Goal: Contribute content: Contribute content

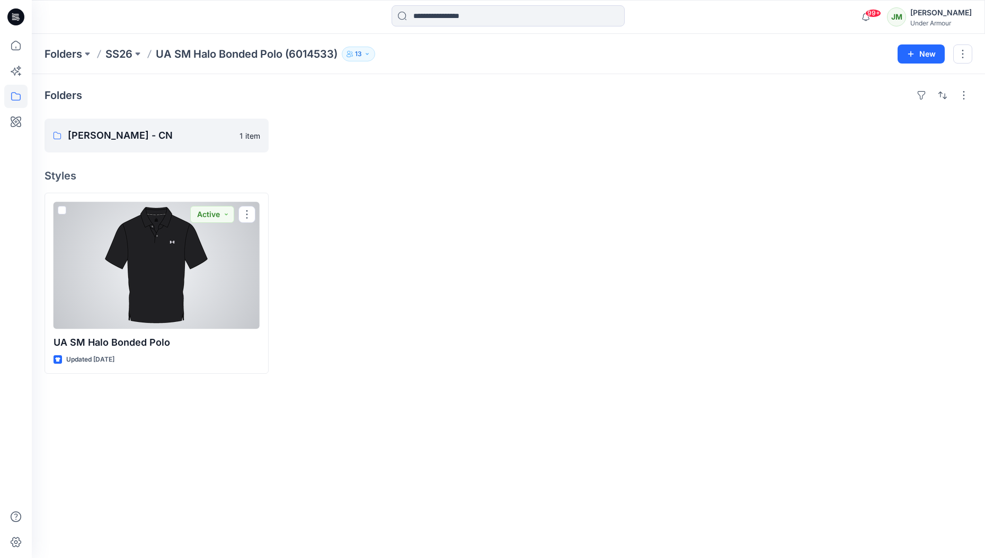
click at [230, 306] on div at bounding box center [156, 265] width 206 height 127
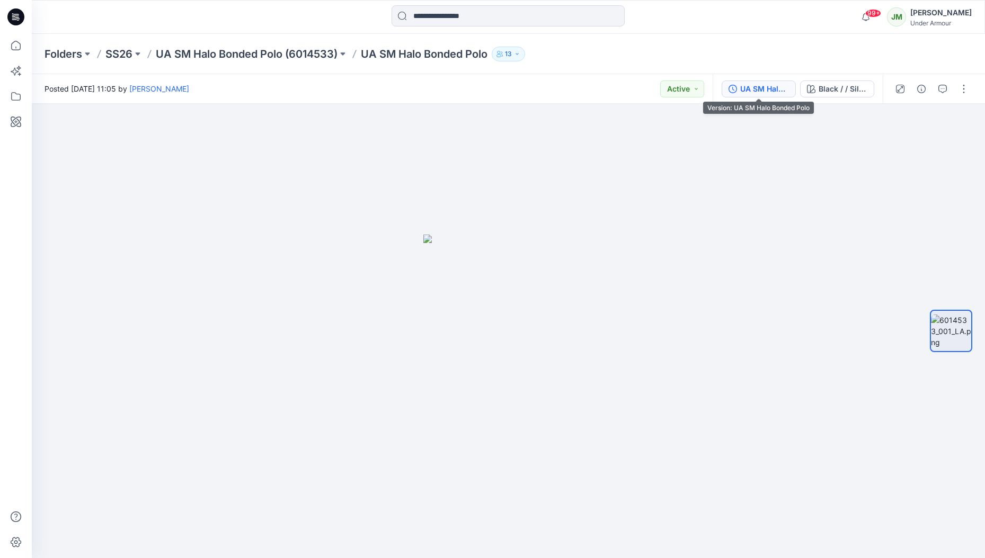
click at [772, 93] on div "UA SM Halo Bonded Polo" at bounding box center [764, 89] width 49 height 12
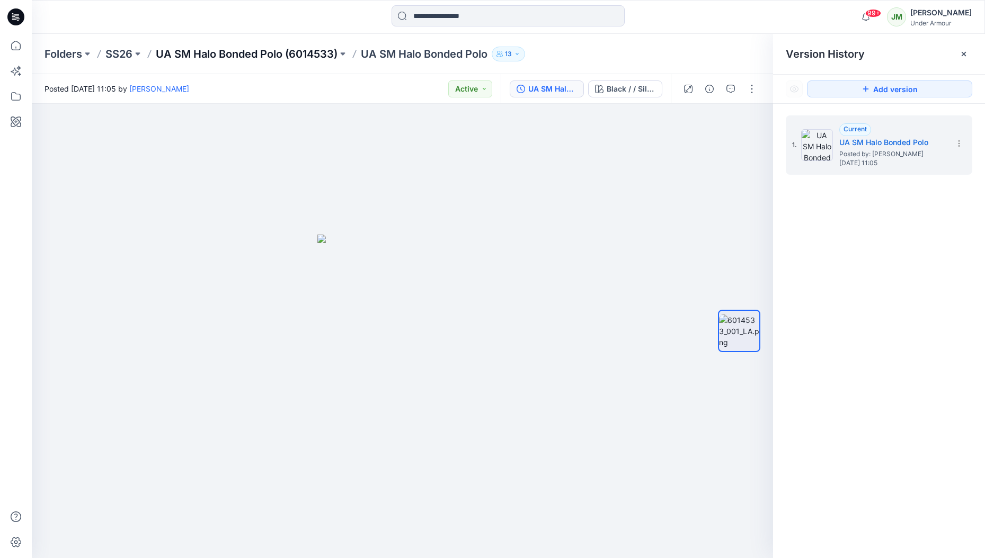
click at [314, 51] on p "UA SM Halo Bonded Polo (6014533)" at bounding box center [247, 54] width 182 height 15
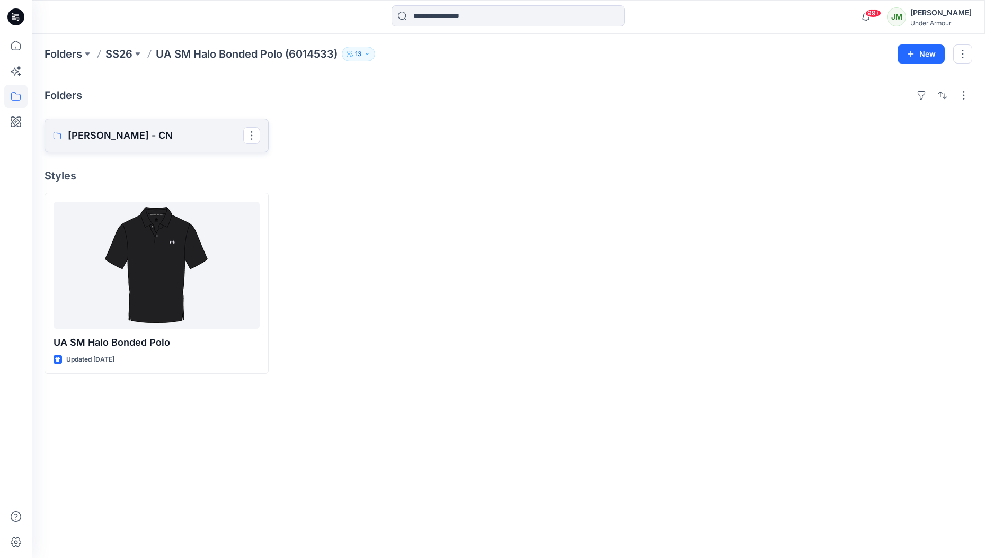
click at [199, 130] on p "Regina Miracle - CN" at bounding box center [155, 135] width 175 height 15
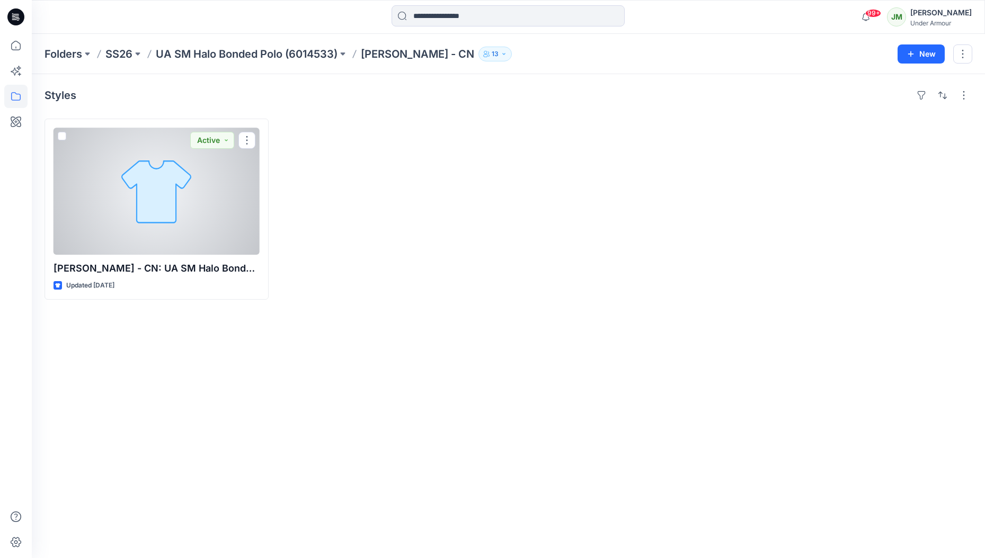
click at [186, 227] on div at bounding box center [156, 191] width 206 height 127
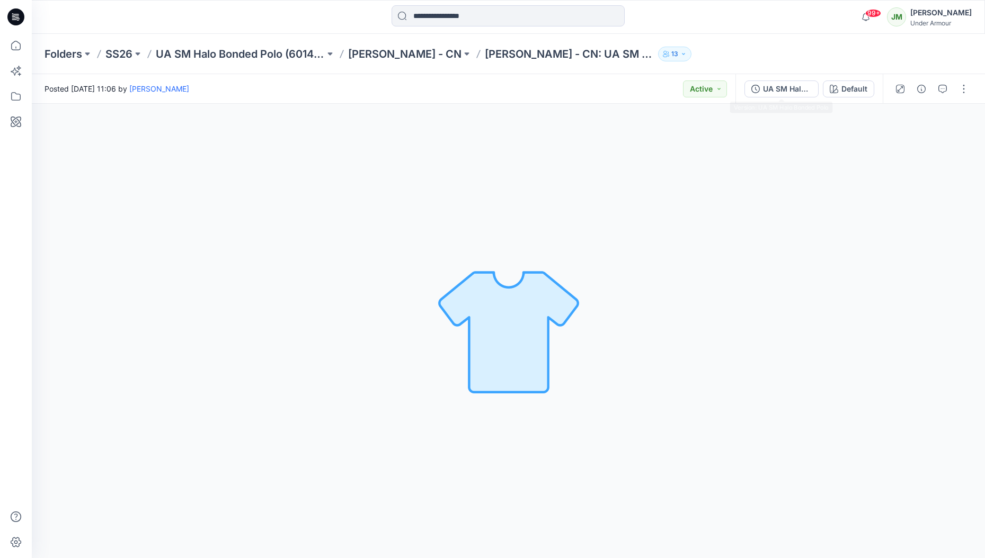
click at [775, 94] on div "UA SM Halo Bonded Polo" at bounding box center [787, 89] width 49 height 12
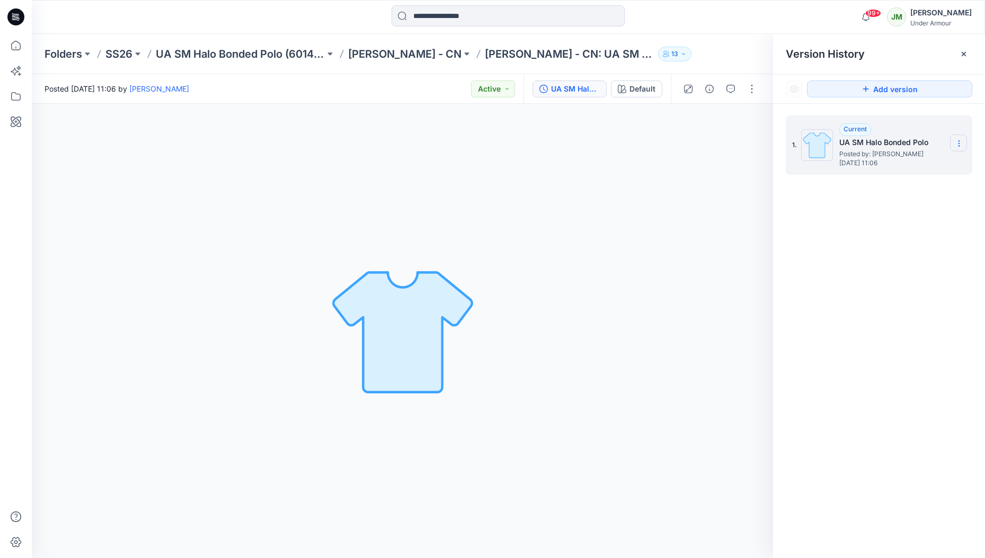
click at [961, 147] on icon at bounding box center [958, 143] width 8 height 8
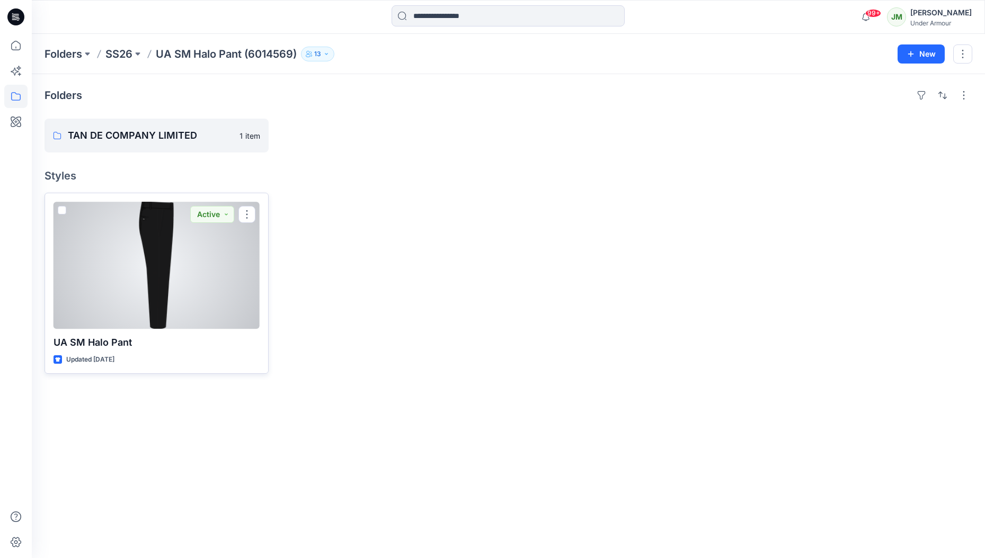
click at [87, 325] on div at bounding box center [156, 265] width 206 height 127
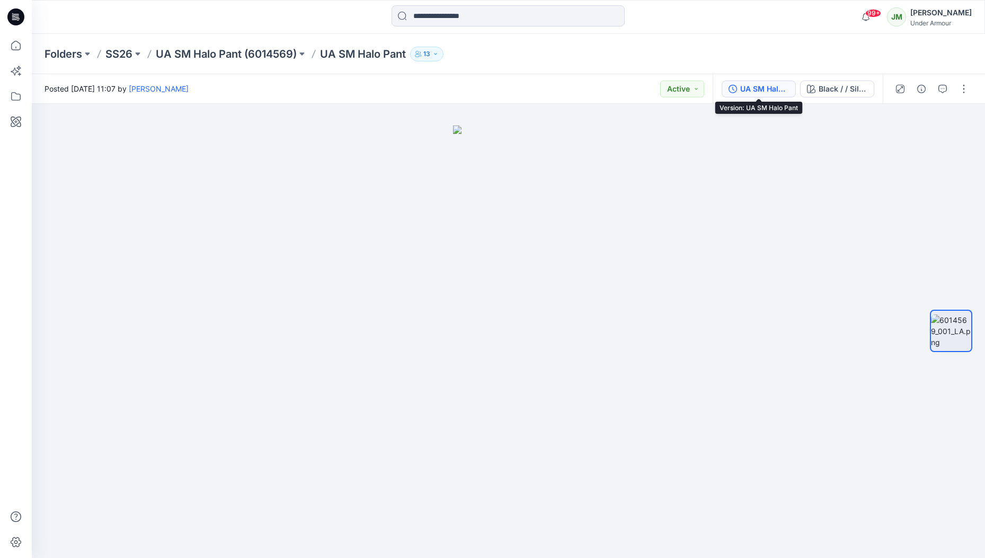
click at [770, 85] on div "UA SM Halo Pant" at bounding box center [764, 89] width 49 height 12
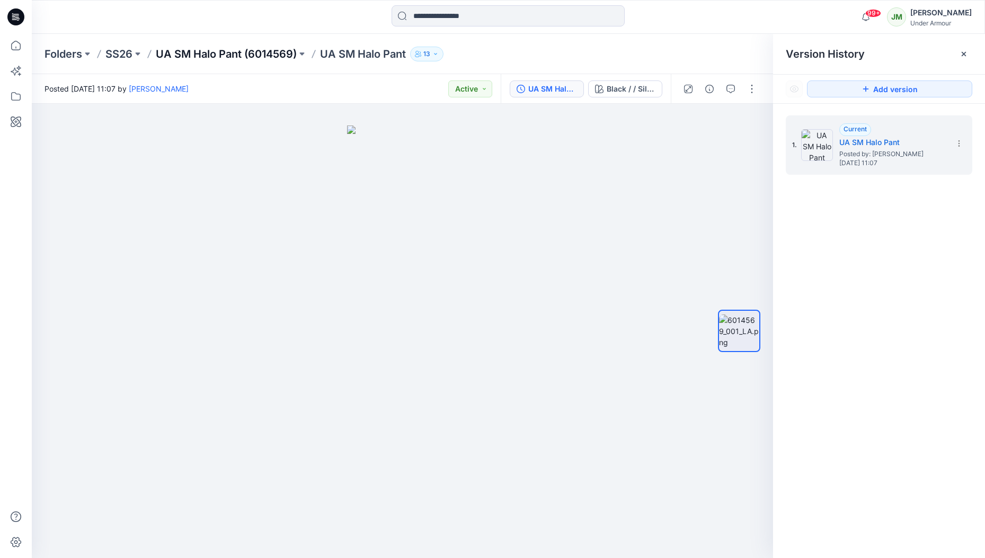
click at [255, 52] on p "UA SM Halo Pant (6014569)" at bounding box center [226, 54] width 141 height 15
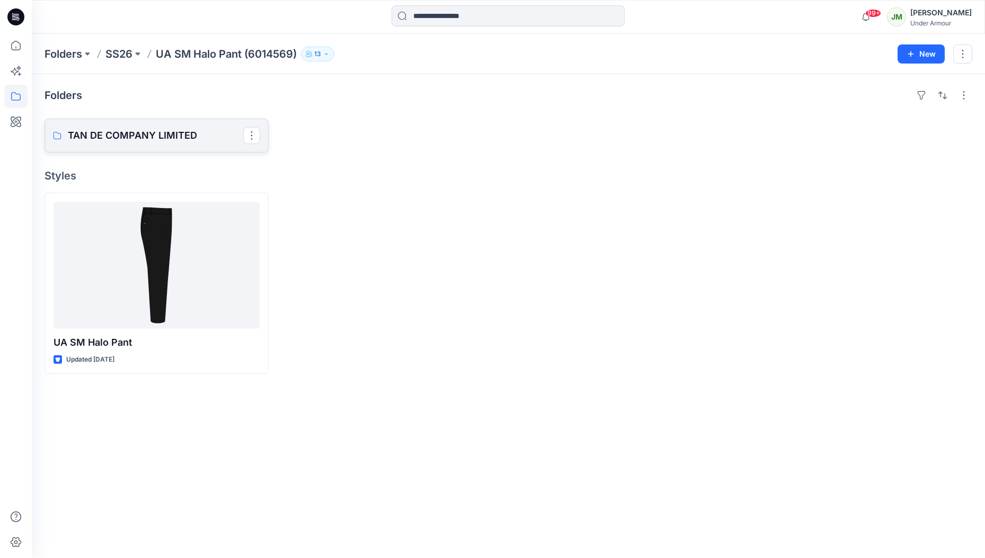
click at [147, 130] on p "TAN DE COMPANY LIMITED" at bounding box center [155, 135] width 175 height 15
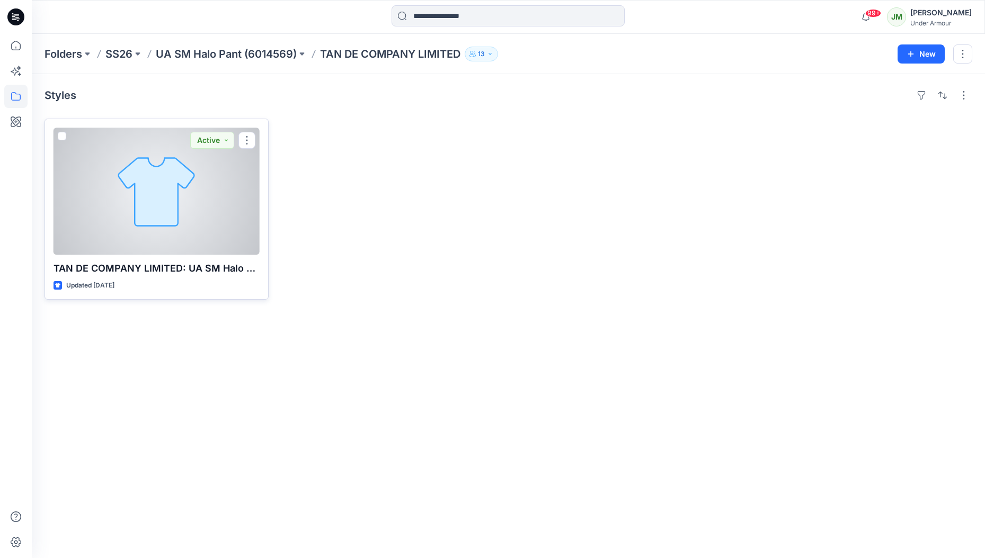
click at [167, 176] on div at bounding box center [156, 191] width 206 height 127
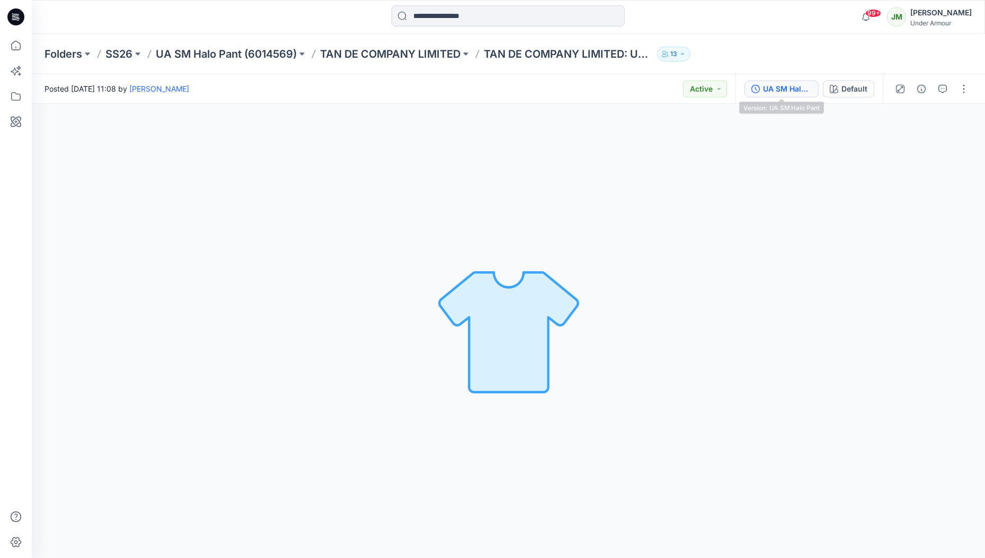
click at [742, 99] on div "UA SM Halo Pant Default" at bounding box center [808, 89] width 147 height 30
click at [772, 86] on div "UA SM Halo Pant" at bounding box center [787, 89] width 49 height 12
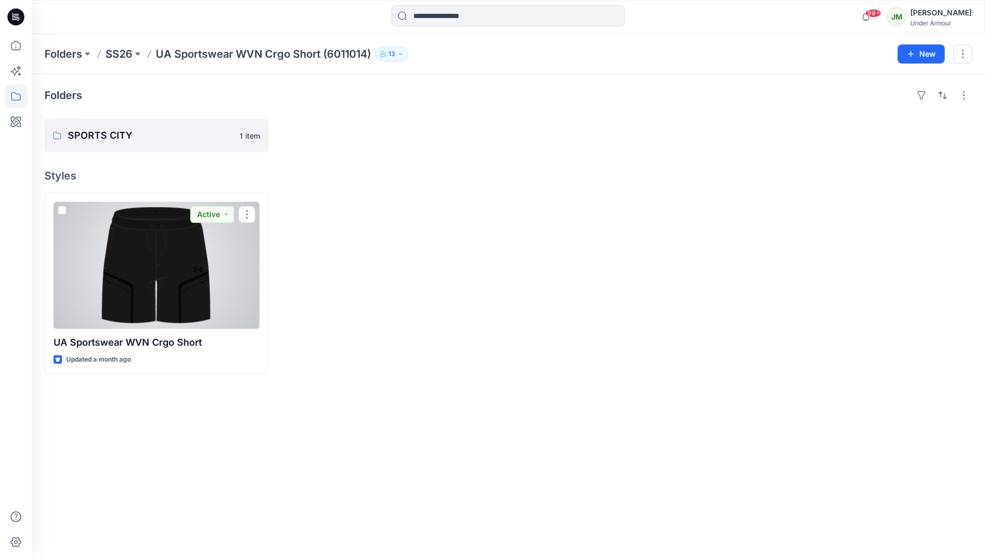
click at [173, 245] on div at bounding box center [156, 265] width 206 height 127
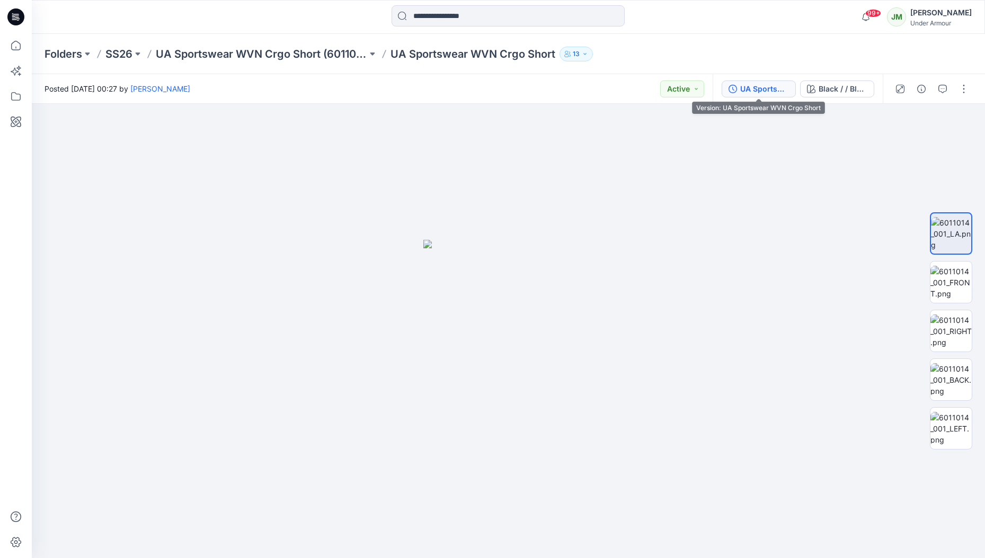
click at [765, 86] on div "UA Sportswear WVN Crgo Short" at bounding box center [764, 89] width 49 height 12
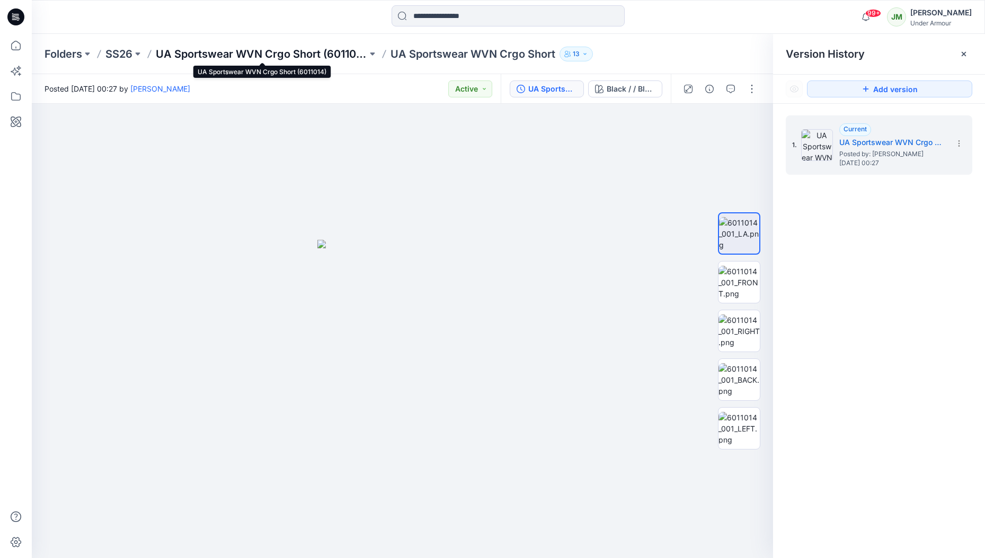
click at [305, 55] on p "UA Sportswear WVN Crgo Short (6011014)" at bounding box center [261, 54] width 211 height 15
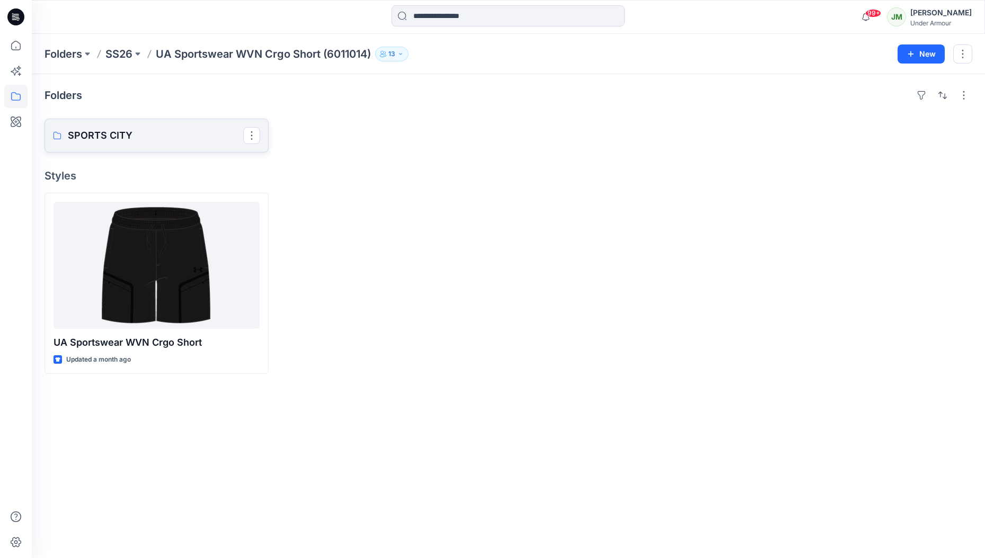
click at [176, 133] on p "SPORTS CITY" at bounding box center [155, 135] width 175 height 15
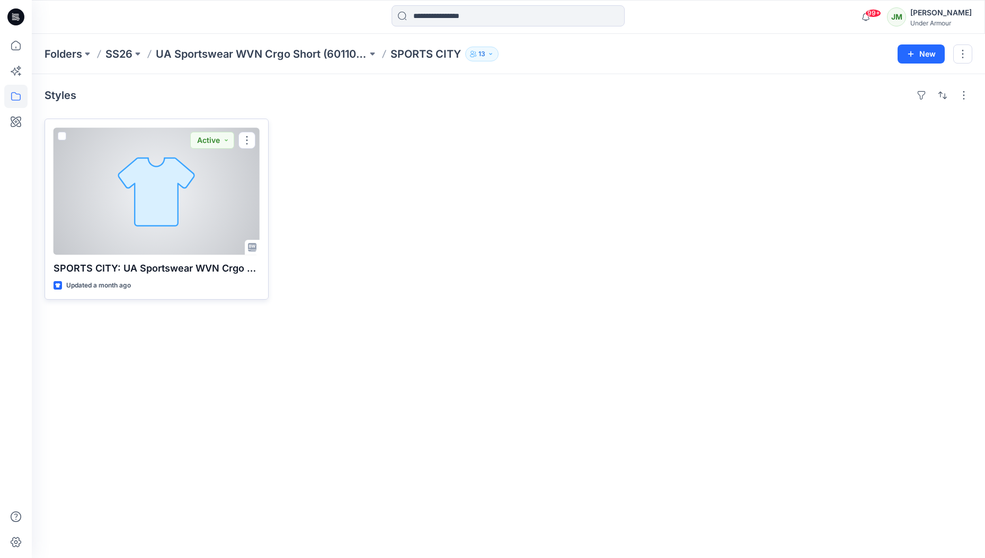
click at [176, 158] on div at bounding box center [156, 191] width 206 height 127
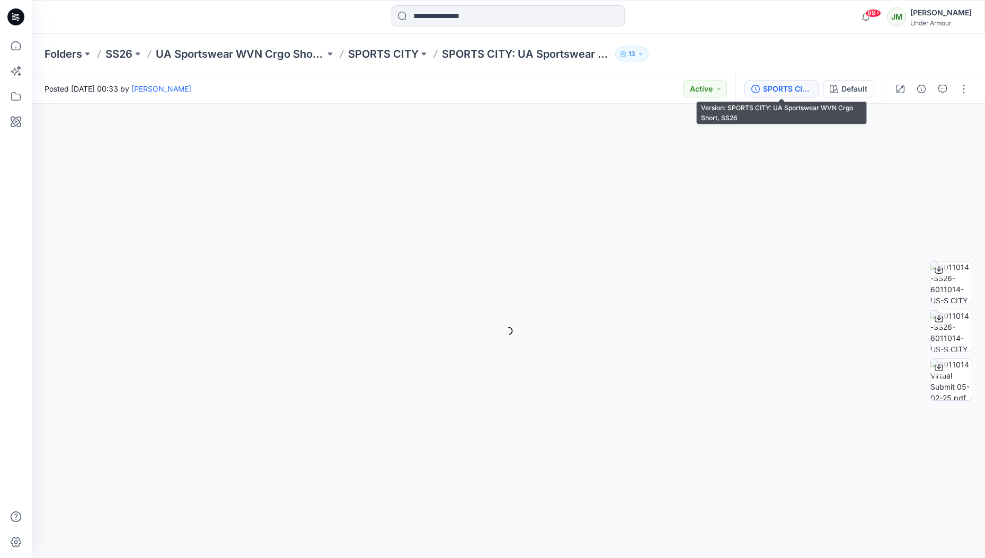
click at [799, 89] on div "SPORTS CITY: UA Sportswear WVN Crgo Short, SS26" at bounding box center [787, 89] width 49 height 12
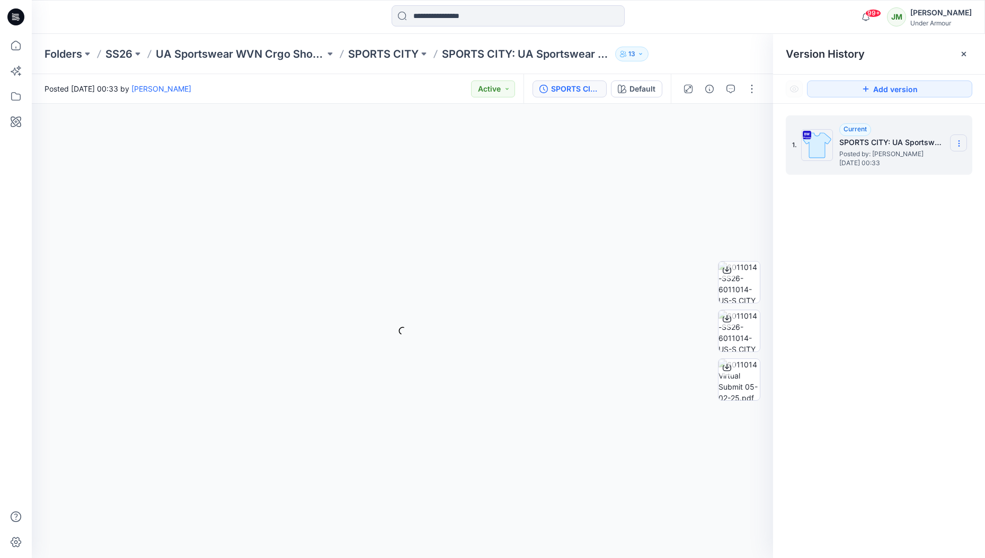
click at [961, 142] on icon at bounding box center [958, 143] width 8 height 8
click at [917, 166] on span "Download Source BW File" at bounding box center [905, 164] width 88 height 13
click at [236, 56] on p "UA Sportswear WVN Crgo Short (6011014)" at bounding box center [240, 54] width 169 height 15
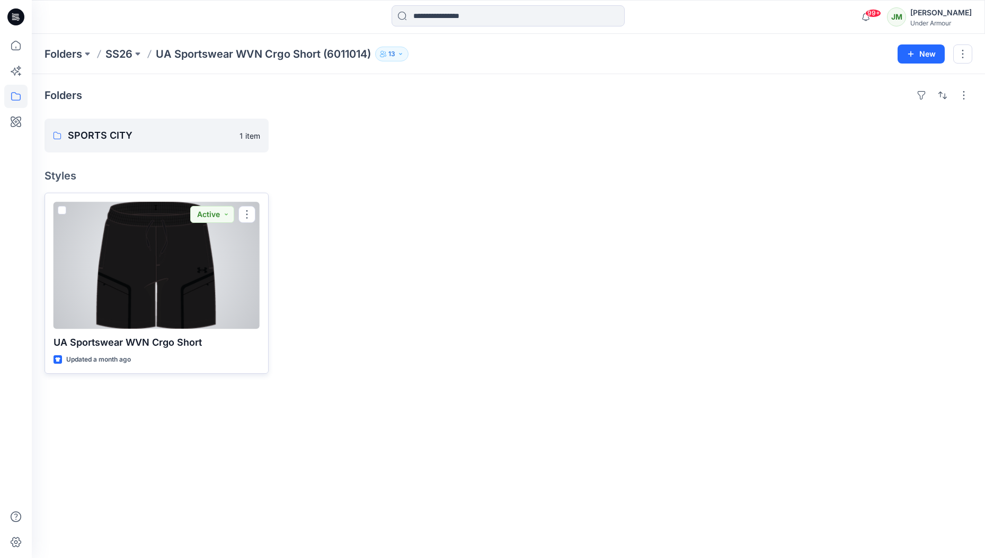
click at [166, 276] on div at bounding box center [156, 265] width 206 height 127
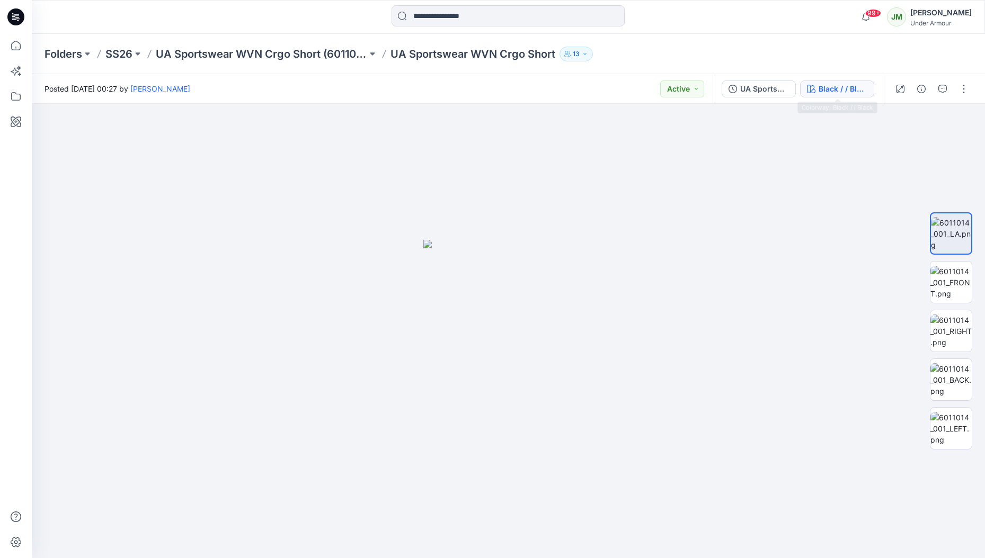
click at [833, 84] on div "Black / / Black" at bounding box center [842, 89] width 49 height 12
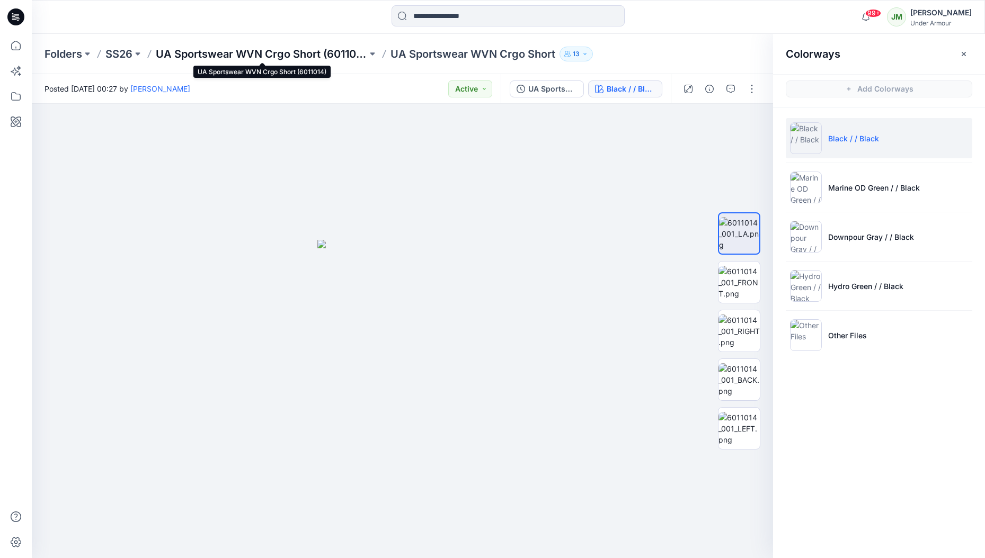
click at [295, 58] on p "UA Sportswear WVN Crgo Short (6011014)" at bounding box center [261, 54] width 211 height 15
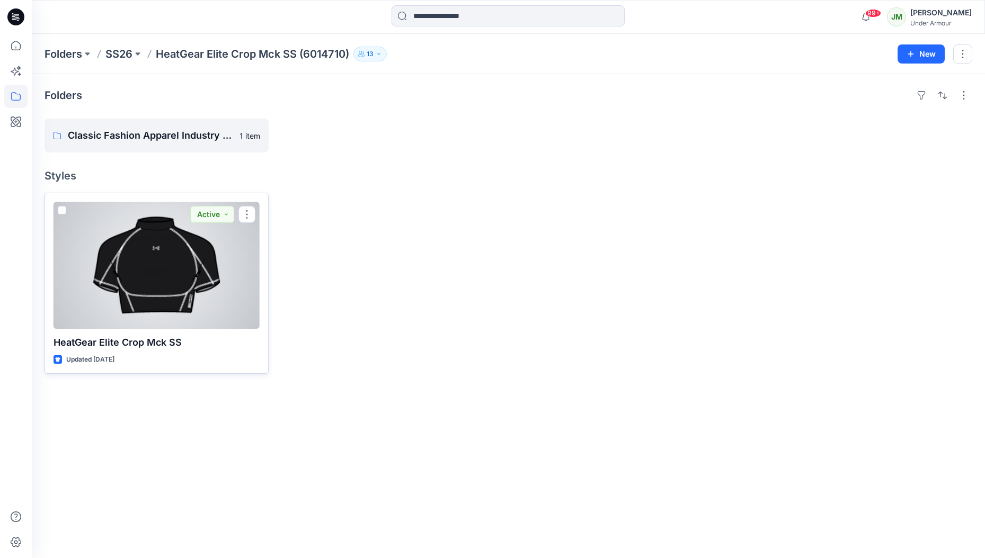
click at [204, 310] on div at bounding box center [156, 265] width 206 height 127
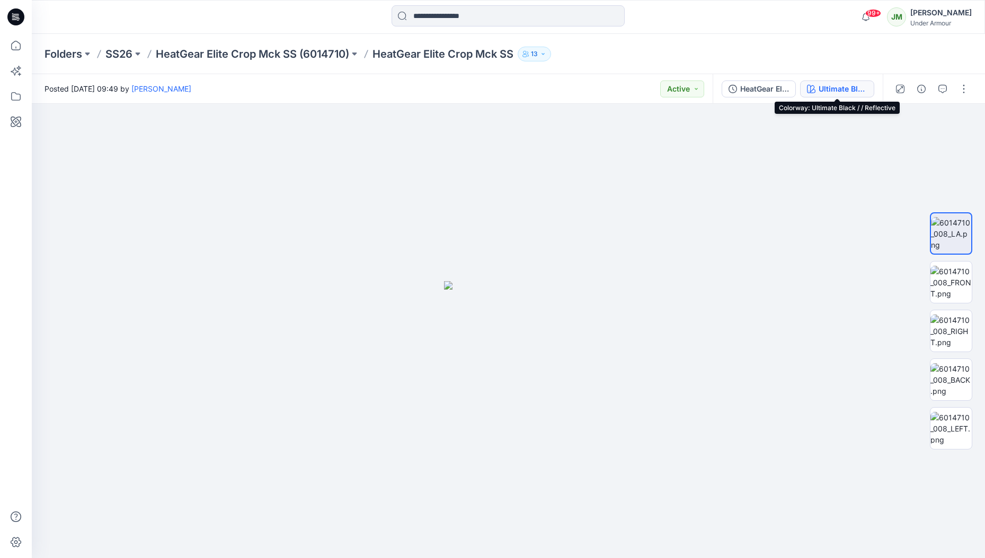
click at [832, 91] on div "Ultimate Black / / Reflective" at bounding box center [842, 89] width 49 height 12
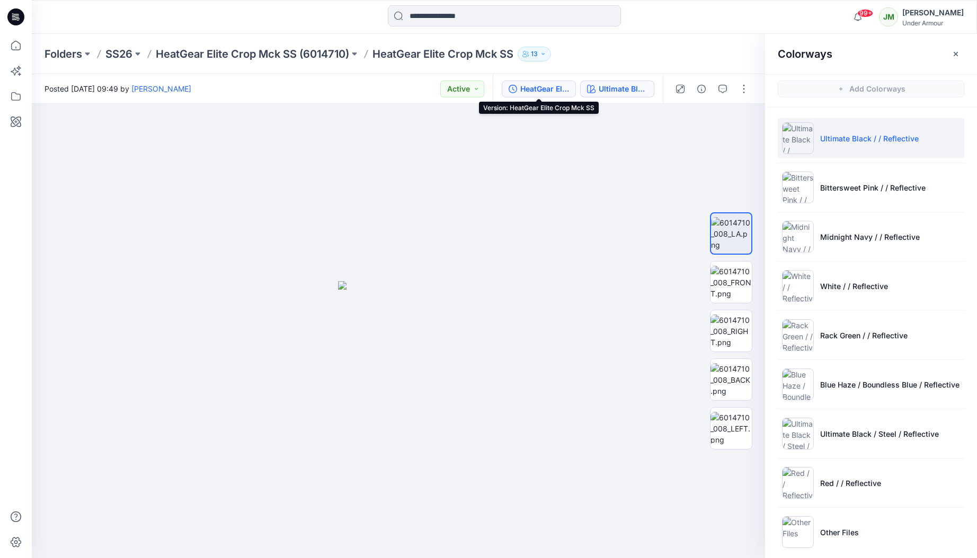
click at [549, 94] on button "HeatGear Elite Crop Mck SS" at bounding box center [539, 89] width 74 height 17
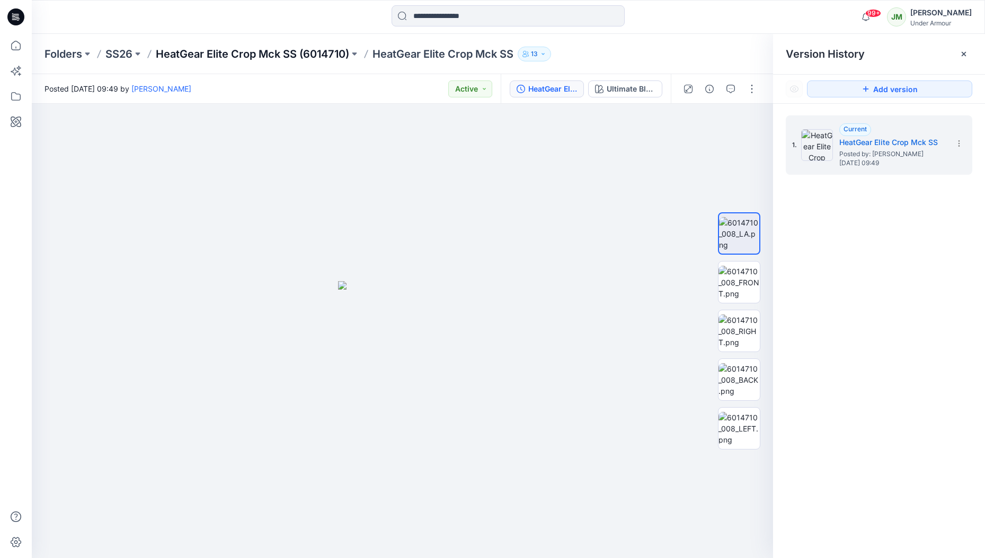
click at [280, 56] on p "HeatGear Elite Crop Mck SS (6014710)" at bounding box center [252, 54] width 193 height 15
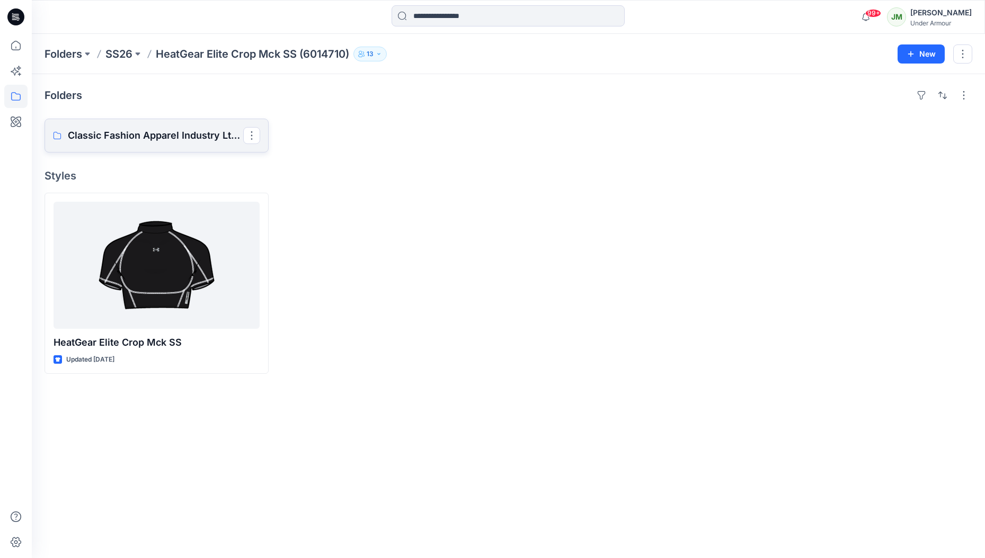
click at [187, 127] on link "Classic Fashion Apparel Industry Ltd Co" at bounding box center [156, 136] width 224 height 34
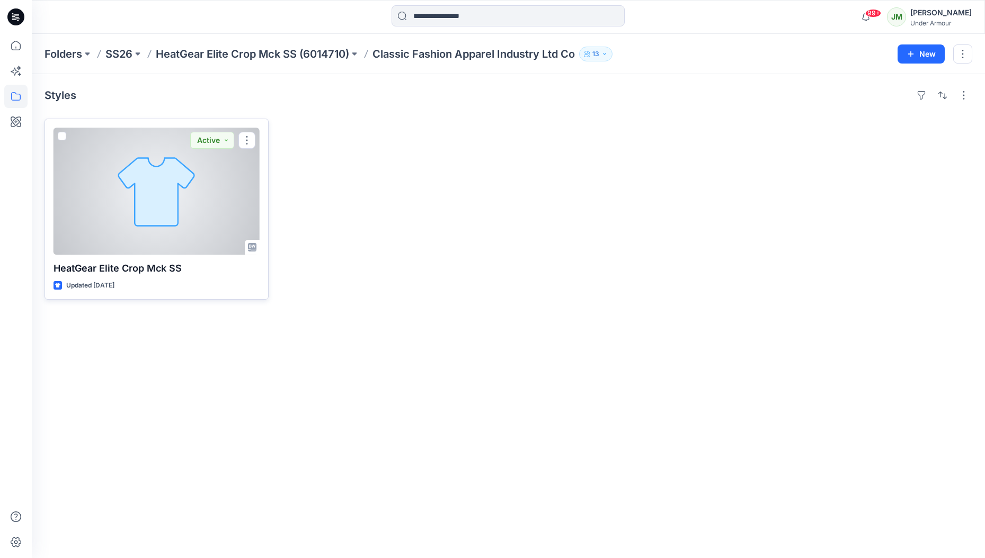
click at [168, 261] on p "HeatGear Elite Crop Mck SS" at bounding box center [156, 268] width 206 height 15
click at [169, 246] on div at bounding box center [156, 191] width 206 height 127
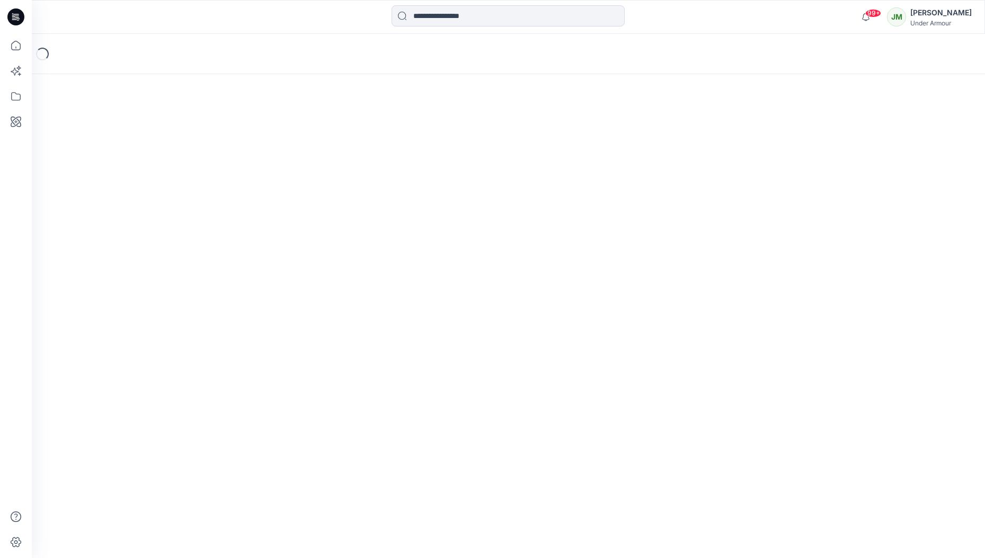
click at [169, 246] on div "Loading..." at bounding box center [508, 296] width 953 height 524
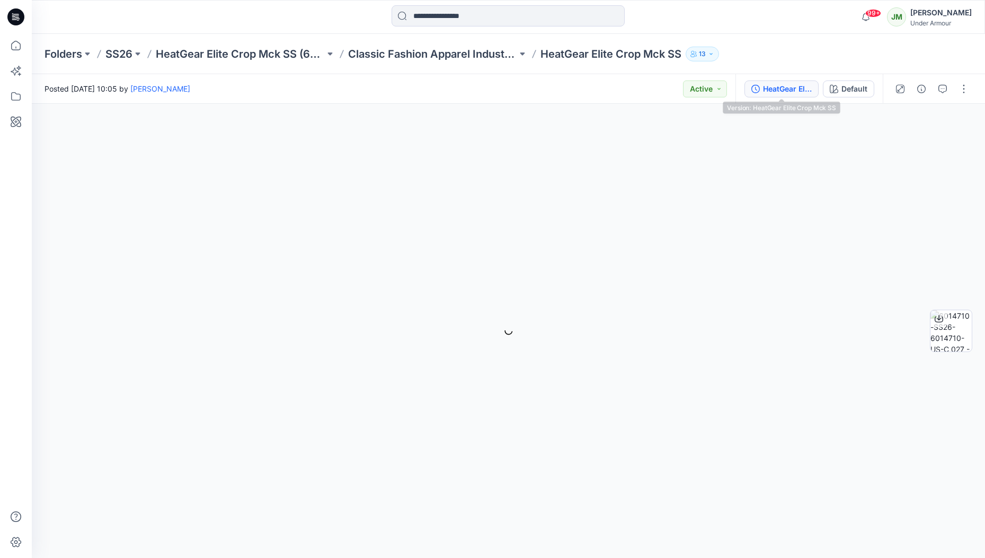
click at [789, 92] on div "HeatGear Elite Crop Mck SS" at bounding box center [787, 89] width 49 height 12
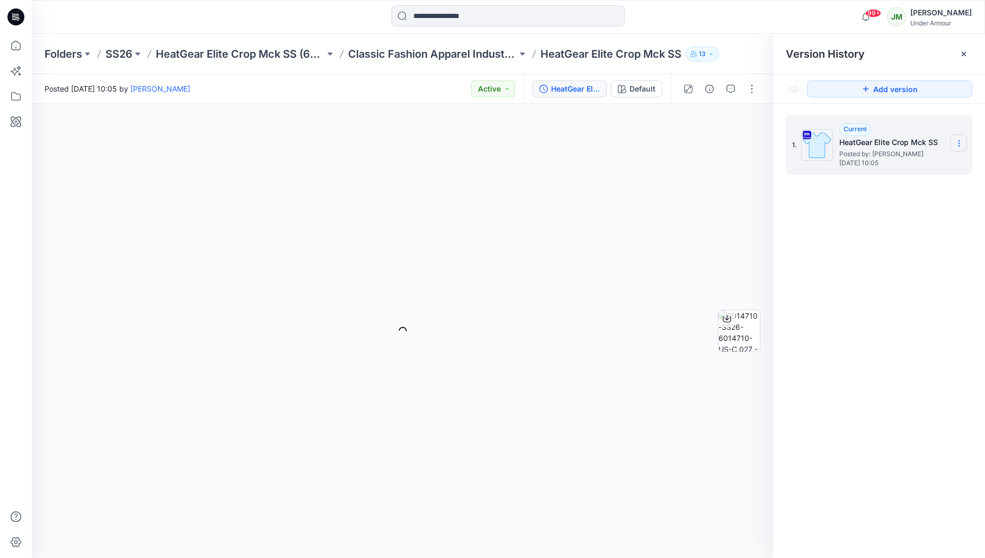
click at [964, 144] on section at bounding box center [958, 143] width 17 height 17
click at [919, 163] on span "Download Source BW File" at bounding box center [905, 164] width 88 height 13
click at [393, 55] on p "Classic Fashion Apparel Industry Ltd Co" at bounding box center [432, 54] width 169 height 15
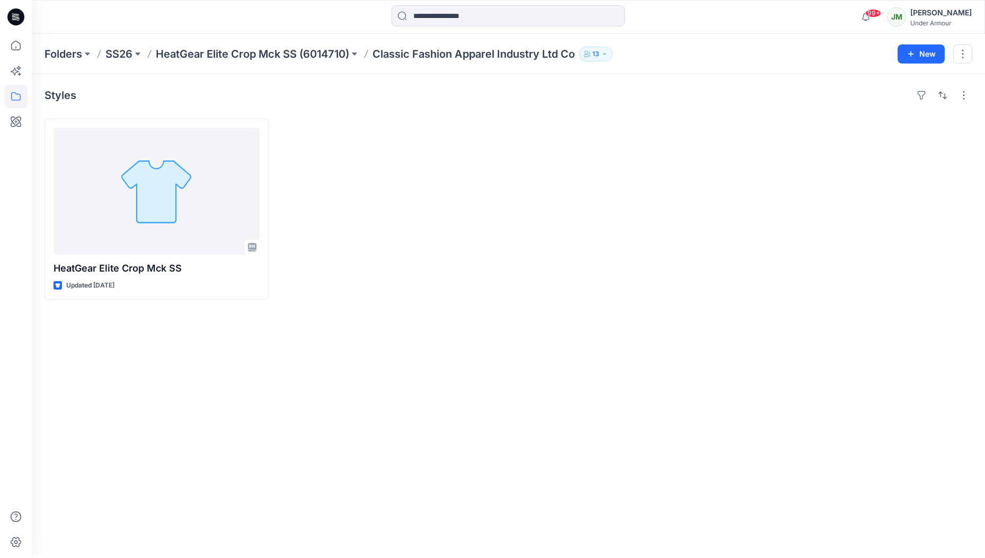
click at [277, 52] on p "HeatGear Elite Crop Mck SS (6014710)" at bounding box center [252, 54] width 193 height 15
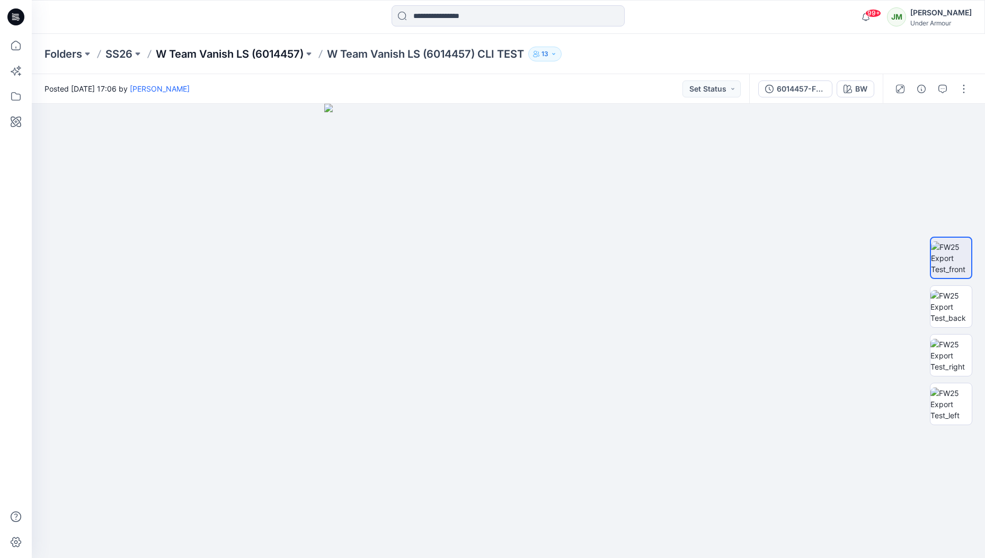
click at [242, 57] on p "W Team Vanish LS (6014457)" at bounding box center [230, 54] width 148 height 15
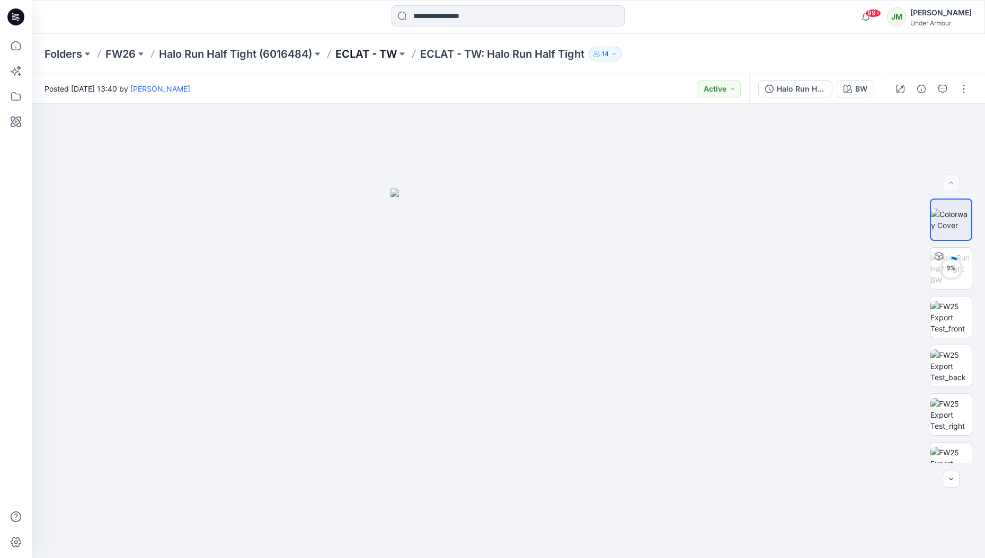
click at [355, 53] on p "ECLAT - TW" at bounding box center [365, 54] width 61 height 15
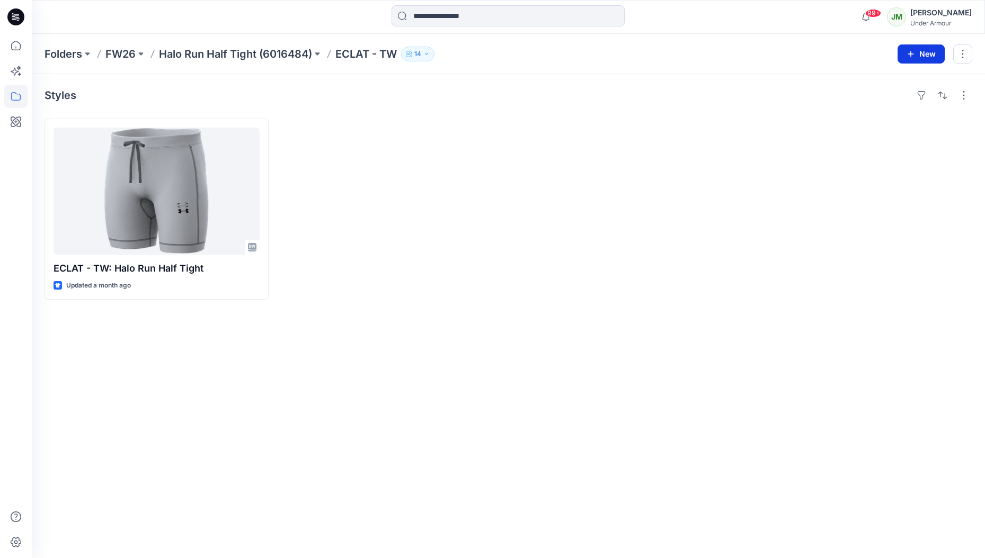
click at [922, 57] on button "New" at bounding box center [920, 53] width 47 height 19
click at [897, 84] on p "New Style" at bounding box center [887, 80] width 35 height 13
drag, startPoint x: 316, startPoint y: 59, endPoint x: 167, endPoint y: 60, distance: 148.8
click at [168, 60] on div "Folders FW26 Halo Run Half Tight (6016484) ECLAT - TW 14" at bounding box center [466, 54] width 845 height 15
click at [162, 59] on div "Folders FW26 Halo Run Half Tight (6016484) ECLAT - TW 14 New" at bounding box center [508, 54] width 953 height 40
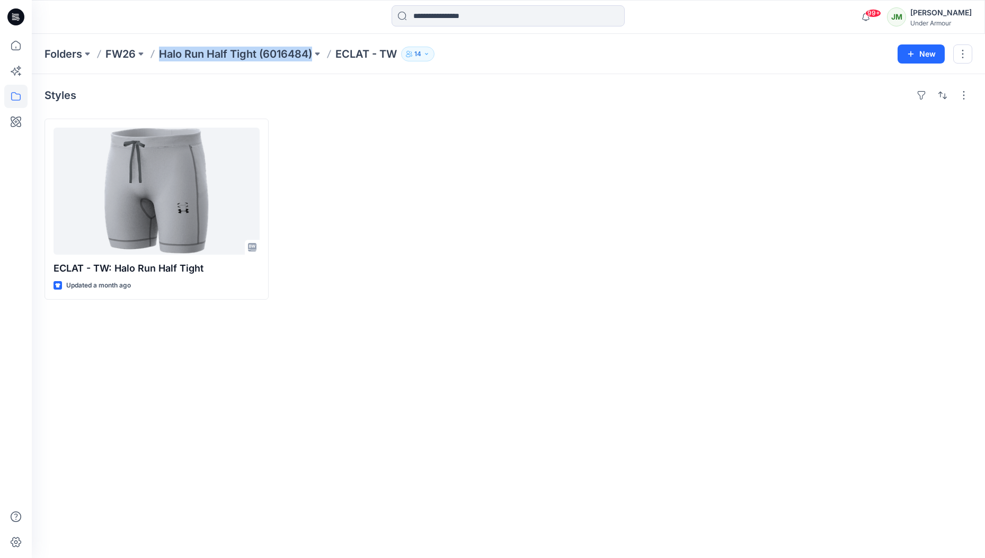
copy p "Halo Run Half Tight (6016484)"
click at [916, 49] on button "New" at bounding box center [920, 53] width 47 height 19
click at [873, 81] on p "New Style" at bounding box center [887, 80] width 35 height 13
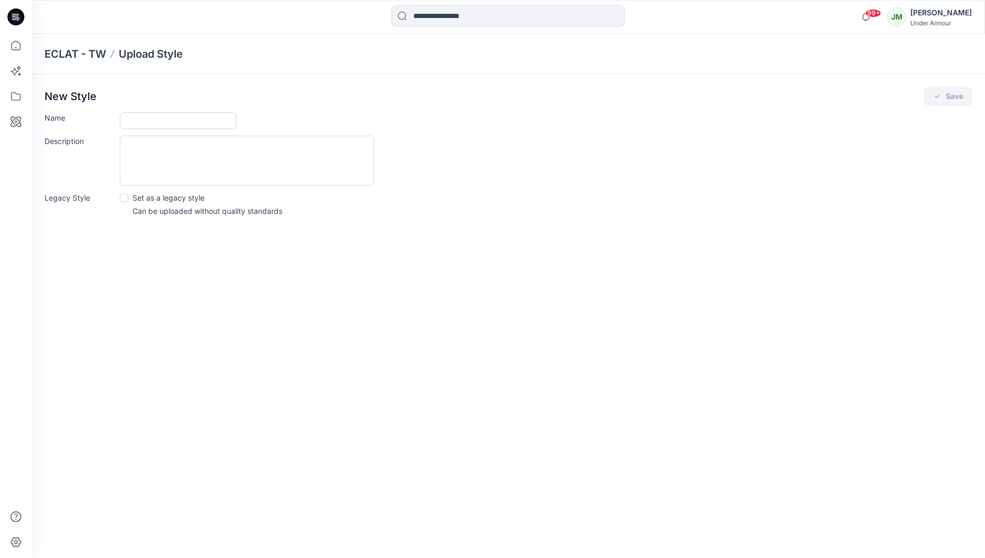
click at [191, 131] on form "Name Description Legacy Style Set as a legacy style Can be uploaded without qua…" at bounding box center [507, 164] width 927 height 104
click at [187, 125] on input "Name" at bounding box center [178, 120] width 117 height 17
paste input "**********"
type input "**********"
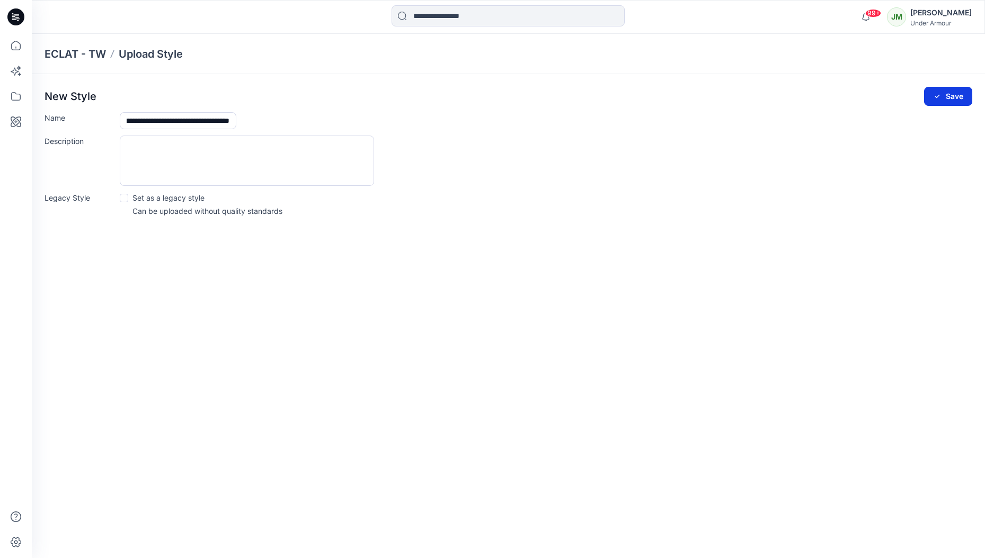
click at [949, 93] on button "Save" at bounding box center [948, 96] width 48 height 19
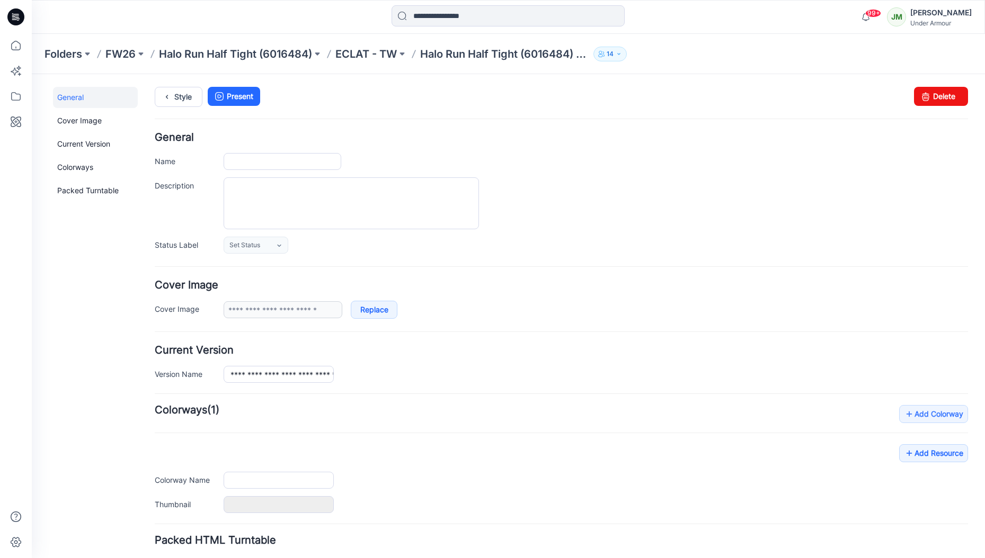
type input "**********"
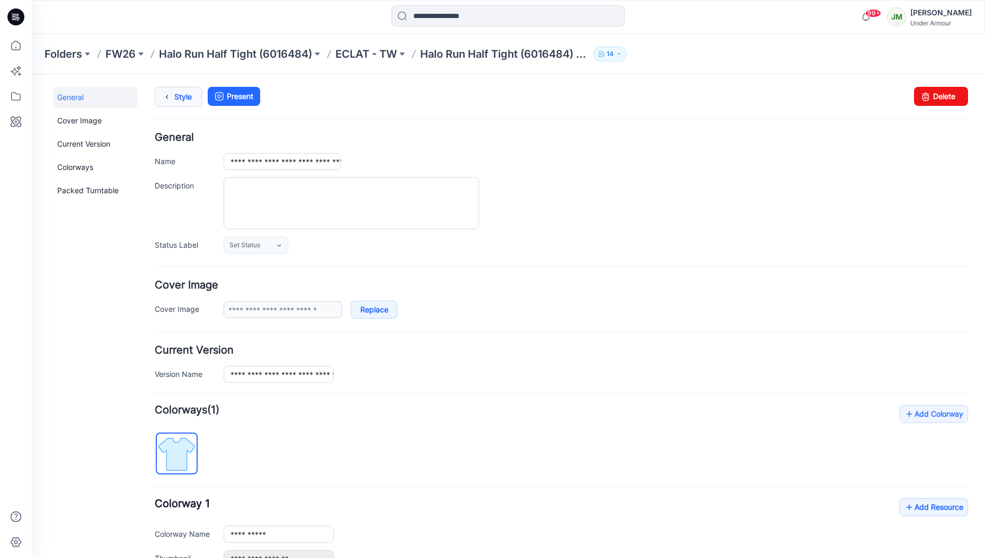
click at [190, 94] on link "Style" at bounding box center [179, 97] width 48 height 20
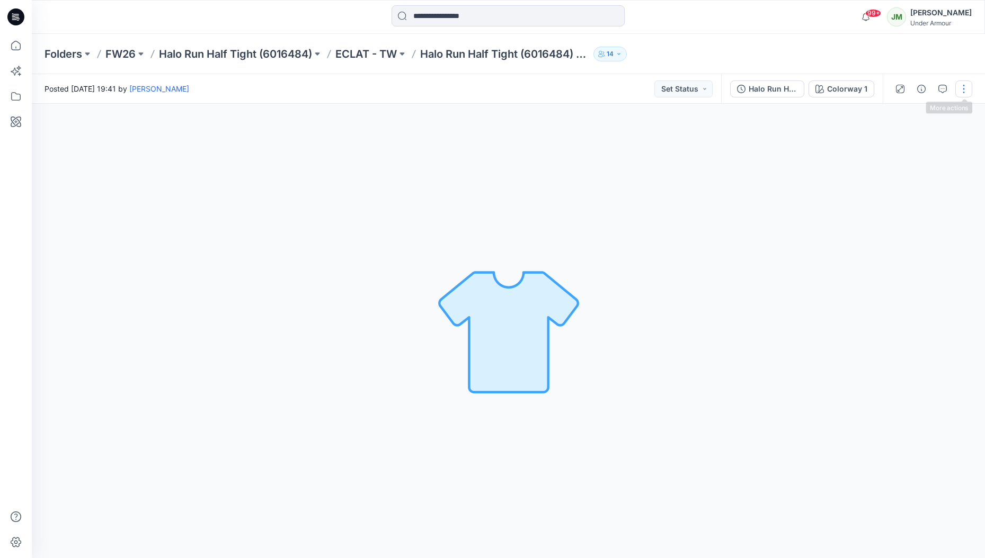
click at [963, 91] on button "button" at bounding box center [963, 89] width 17 height 17
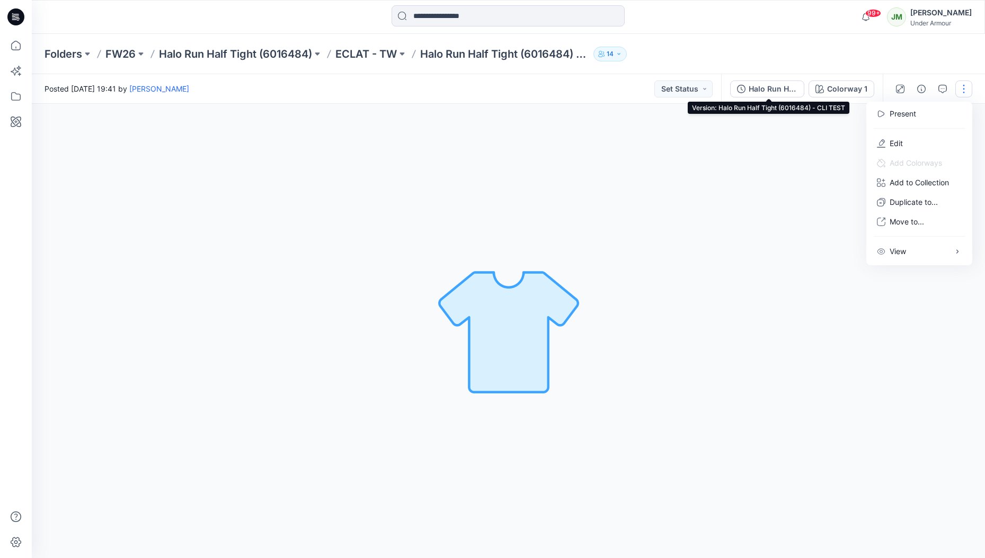
click at [775, 91] on div "Halo Run Half Tight (6016484) - CLI TEST" at bounding box center [772, 89] width 49 height 12
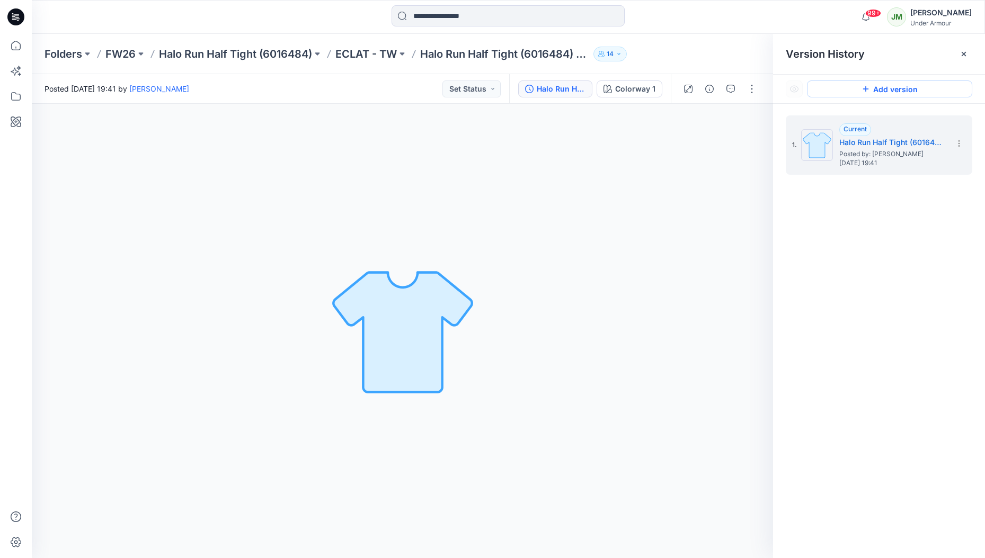
click at [927, 92] on button "Add version" at bounding box center [889, 89] width 165 height 17
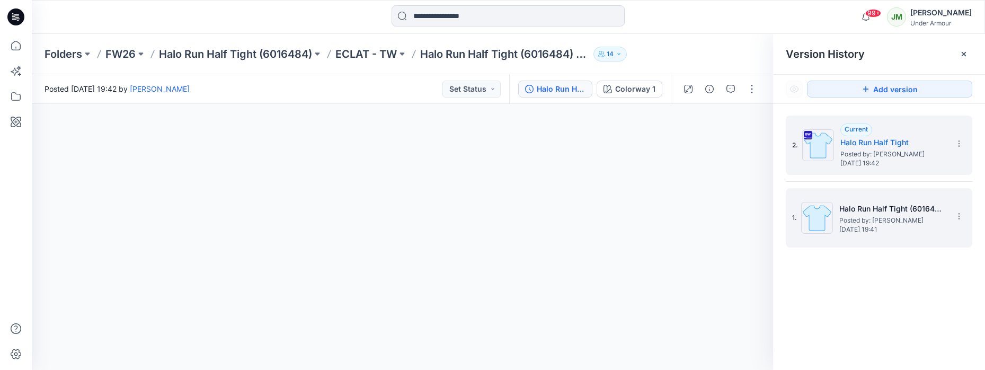
click at [863, 204] on h5 "Halo Run Half Tight (6016484) - CLI TEST" at bounding box center [892, 208] width 106 height 13
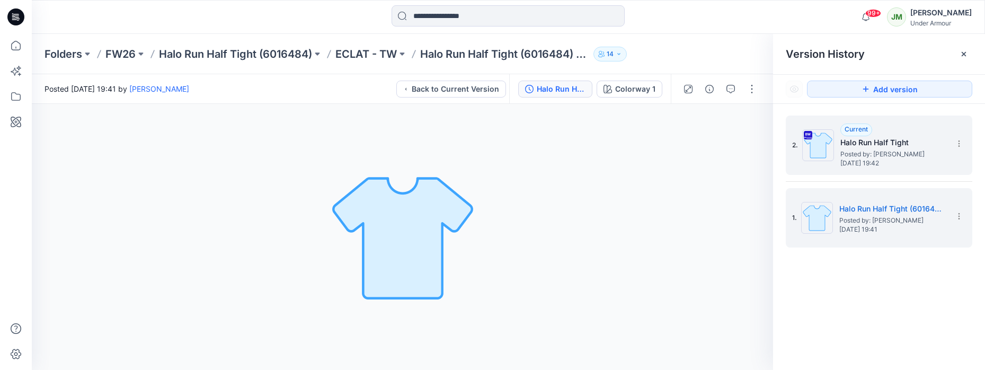
click at [885, 140] on h5 "Halo Run Half Tight" at bounding box center [893, 142] width 106 height 13
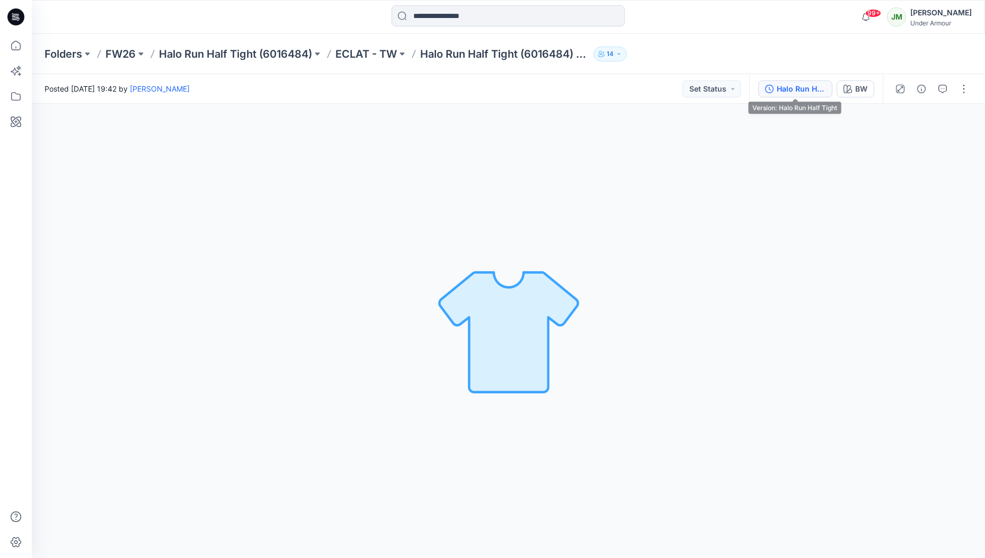
click at [792, 90] on div "Halo Run Half Tight" at bounding box center [800, 89] width 49 height 12
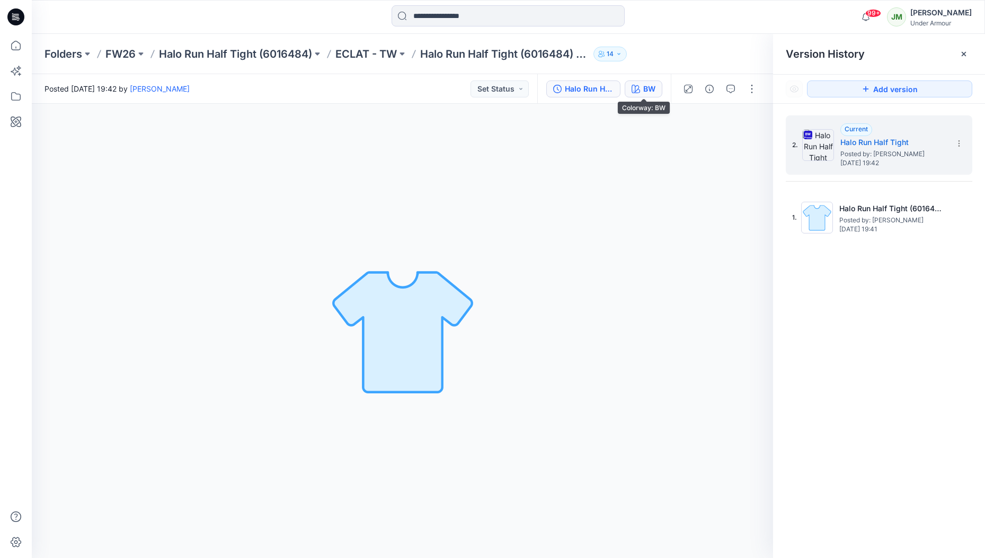
click at [646, 90] on div "BW" at bounding box center [649, 89] width 12 height 12
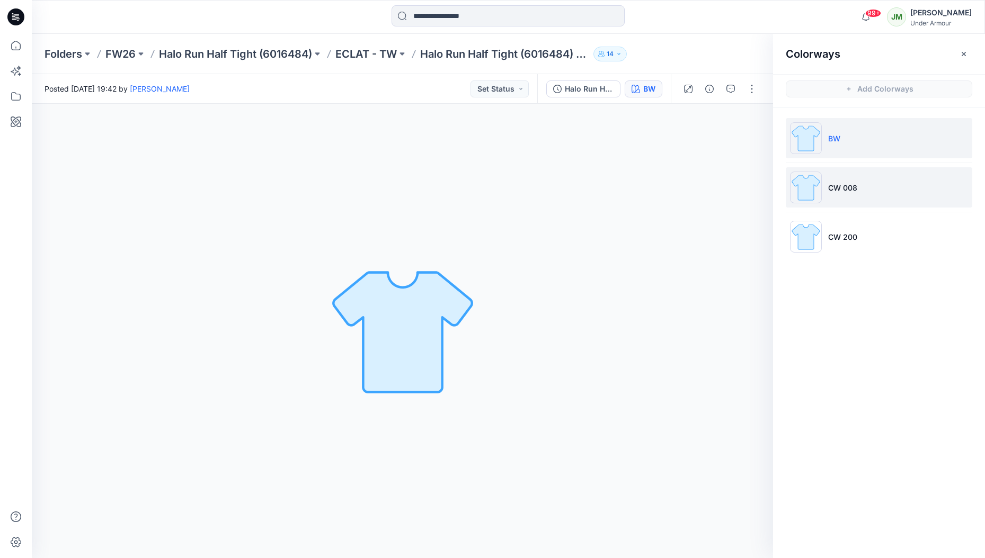
click at [844, 190] on p "CW 008" at bounding box center [842, 187] width 29 height 11
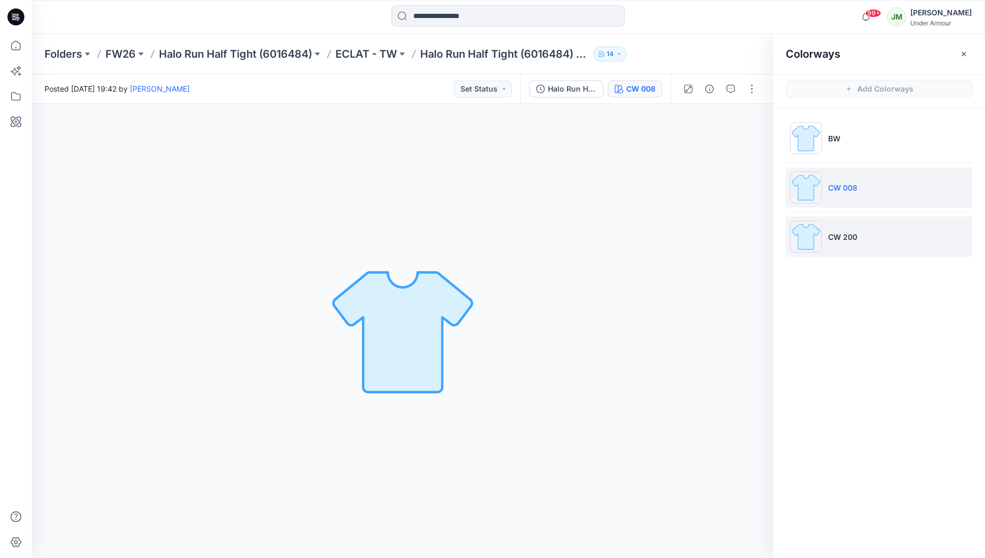
click at [839, 227] on li "CW 200" at bounding box center [878, 237] width 186 height 40
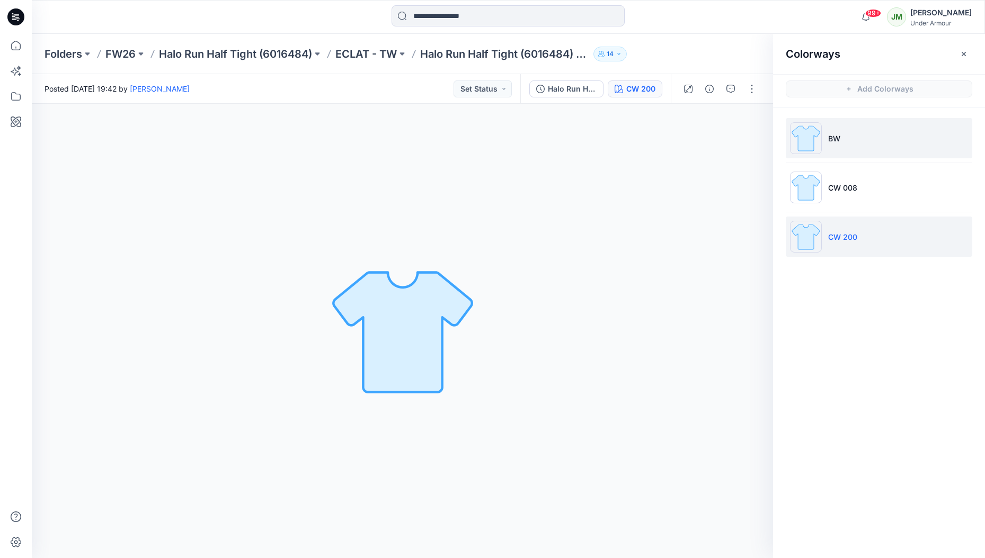
click at [839, 139] on p "BW" at bounding box center [834, 138] width 12 height 11
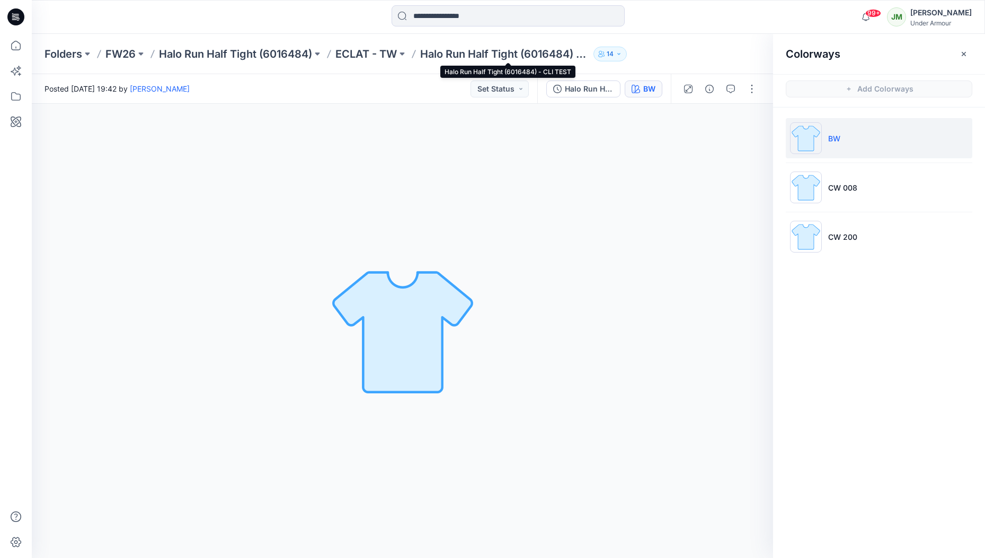
click at [435, 53] on p "Halo Run Half Tight (6016484) - CLI TEST" at bounding box center [504, 54] width 169 height 15
click at [379, 52] on p "ECLAT - TW" at bounding box center [365, 54] width 61 height 15
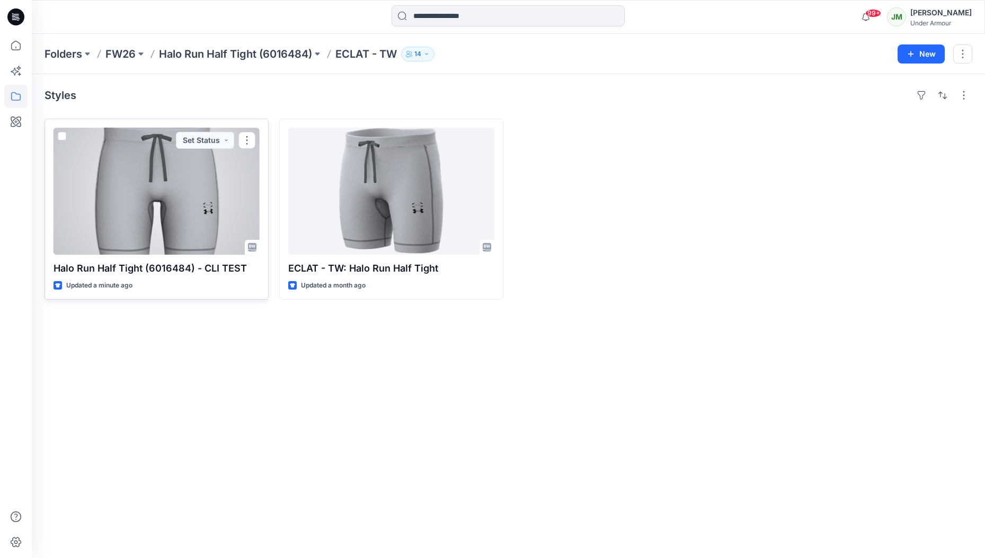
click at [186, 242] on div at bounding box center [156, 191] width 206 height 127
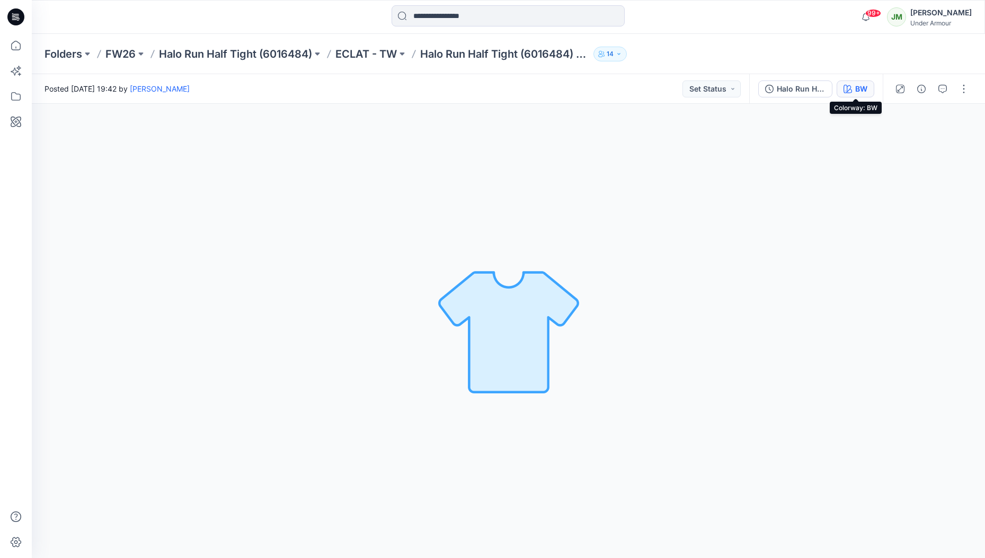
click at [846, 93] on button "BW" at bounding box center [855, 89] width 38 height 17
click at [857, 90] on div "BW" at bounding box center [861, 89] width 12 height 12
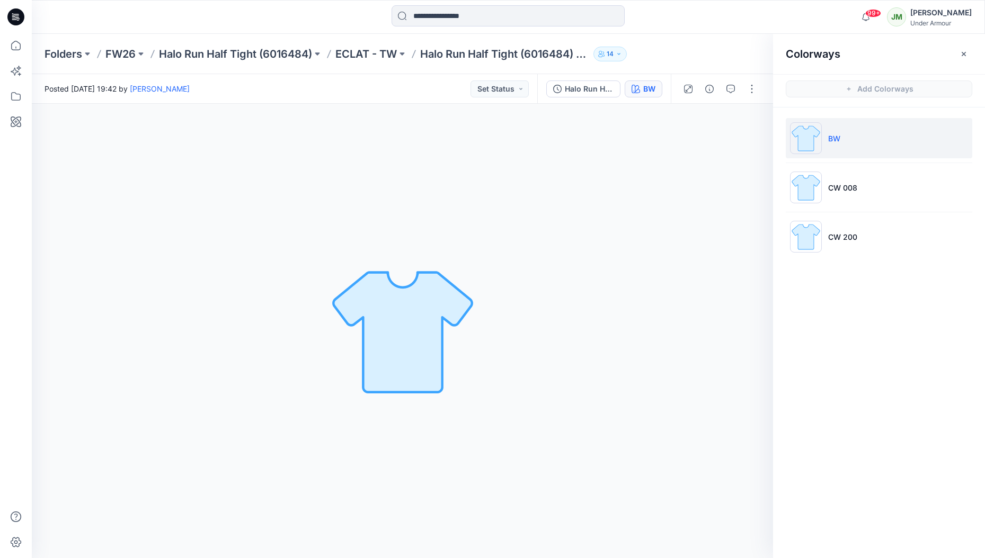
click at [835, 137] on p "BW" at bounding box center [834, 138] width 12 height 11
click at [844, 185] on p "CW 008" at bounding box center [842, 187] width 29 height 11
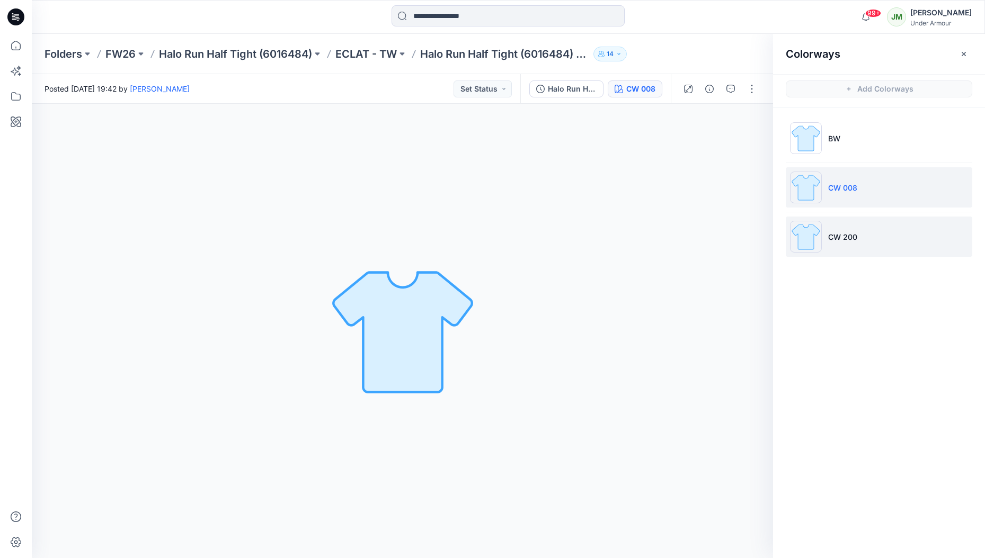
click at [848, 227] on li "CW 200" at bounding box center [878, 237] width 186 height 40
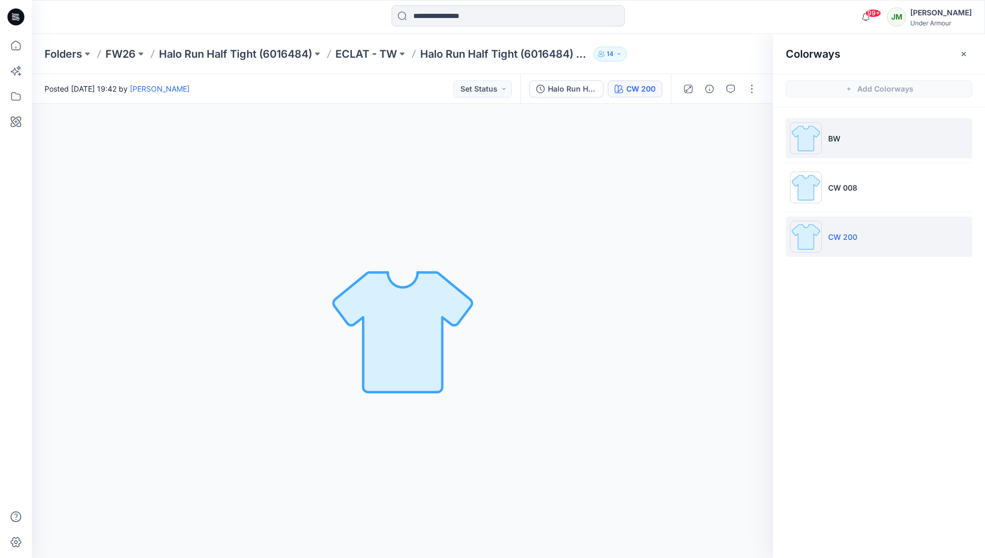
click at [843, 132] on li "BW" at bounding box center [878, 138] width 186 height 40
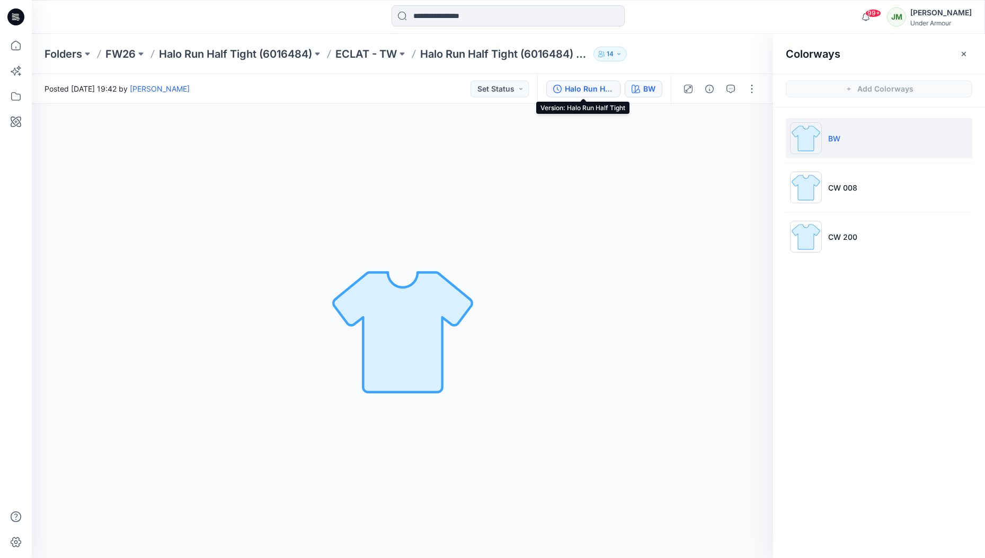
click at [593, 87] on div "Halo Run Half Tight" at bounding box center [589, 89] width 49 height 12
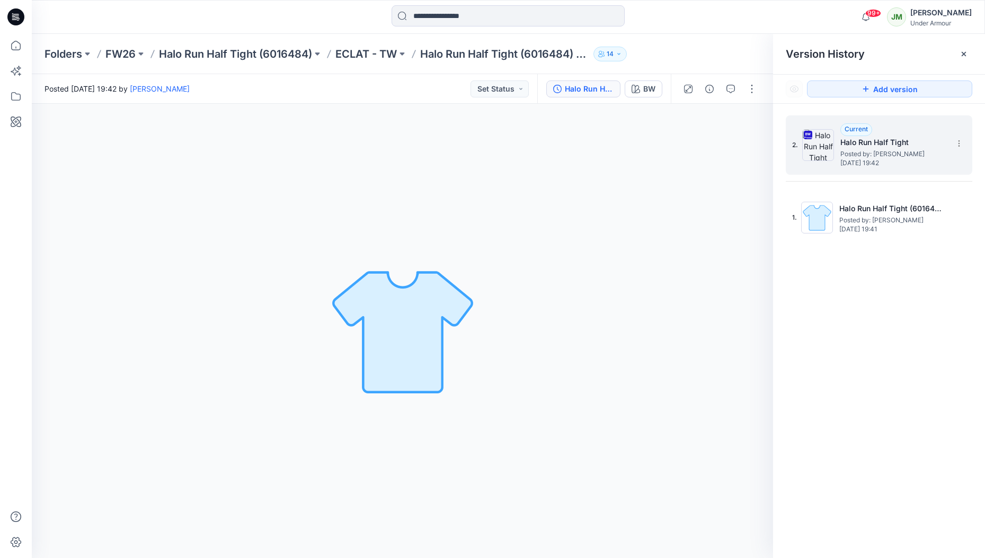
click at [855, 142] on h5 "Halo Run Half Tight" at bounding box center [893, 142] width 106 height 13
click at [648, 95] on button "BW" at bounding box center [643, 89] width 38 height 17
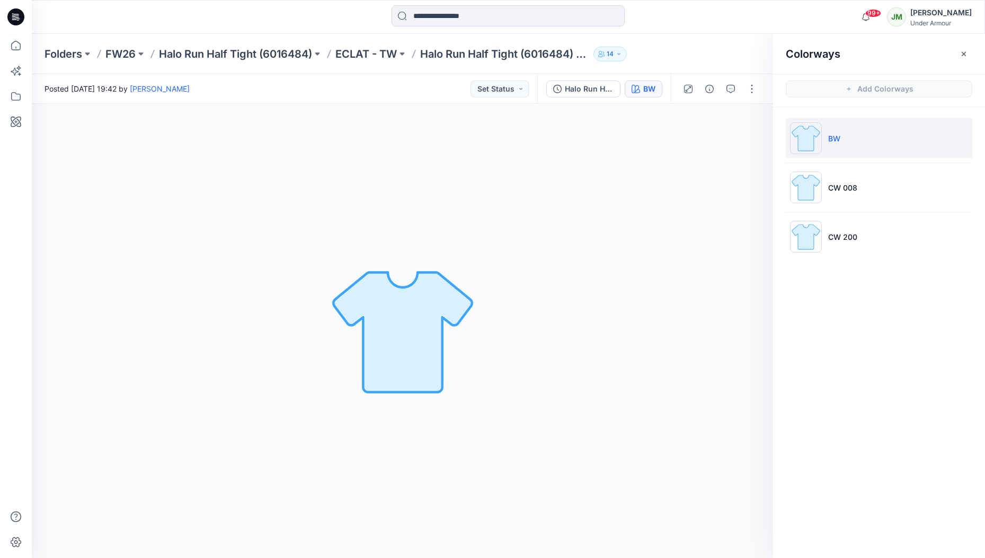
click at [833, 139] on p "BW" at bounding box center [834, 138] width 12 height 11
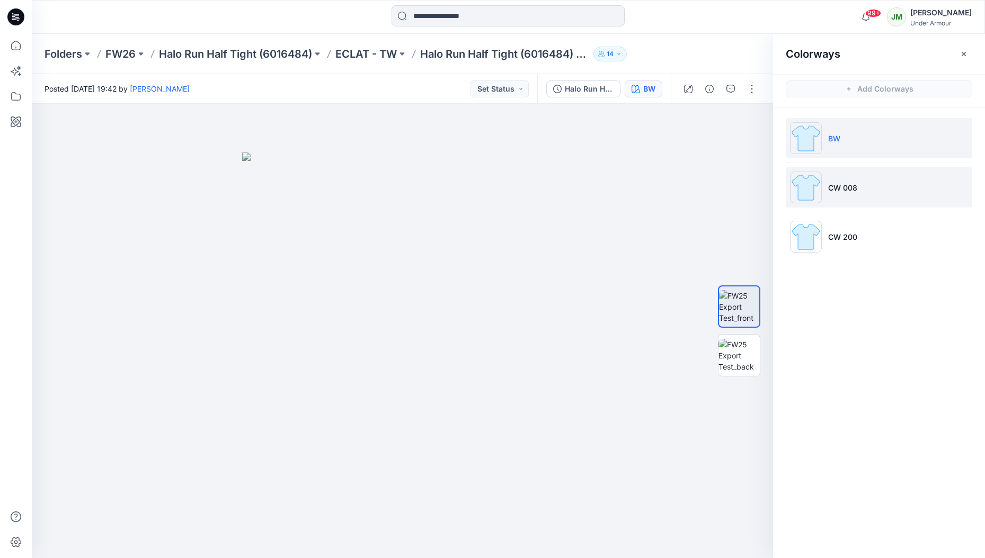
click at [848, 187] on p "CW 008" at bounding box center [842, 187] width 29 height 11
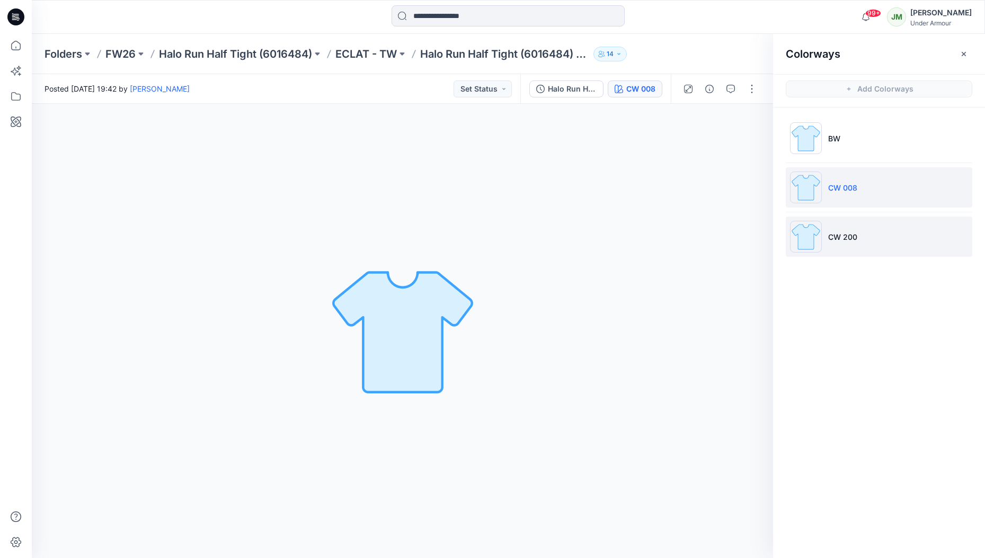
click at [847, 234] on p "CW 200" at bounding box center [842, 236] width 29 height 11
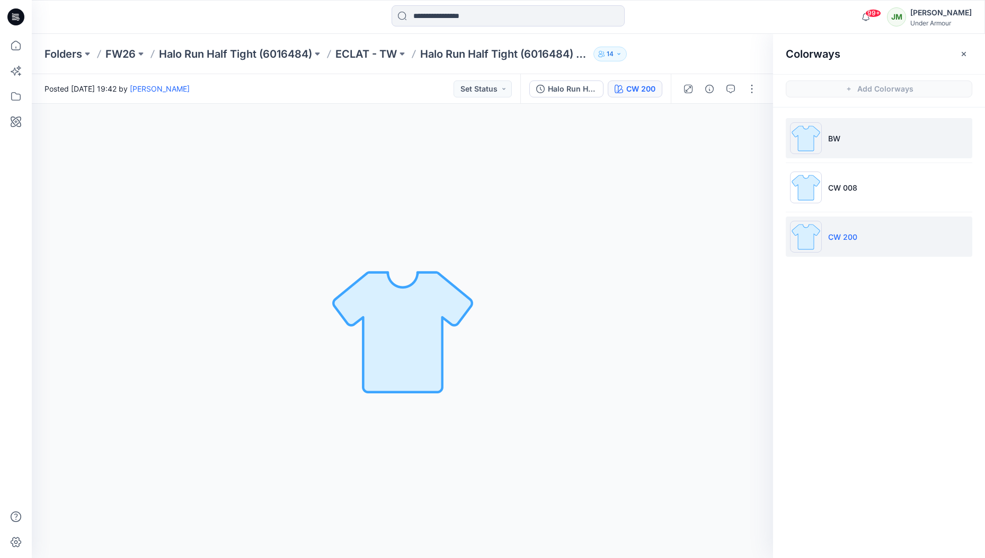
click at [845, 141] on li "BW" at bounding box center [878, 138] width 186 height 40
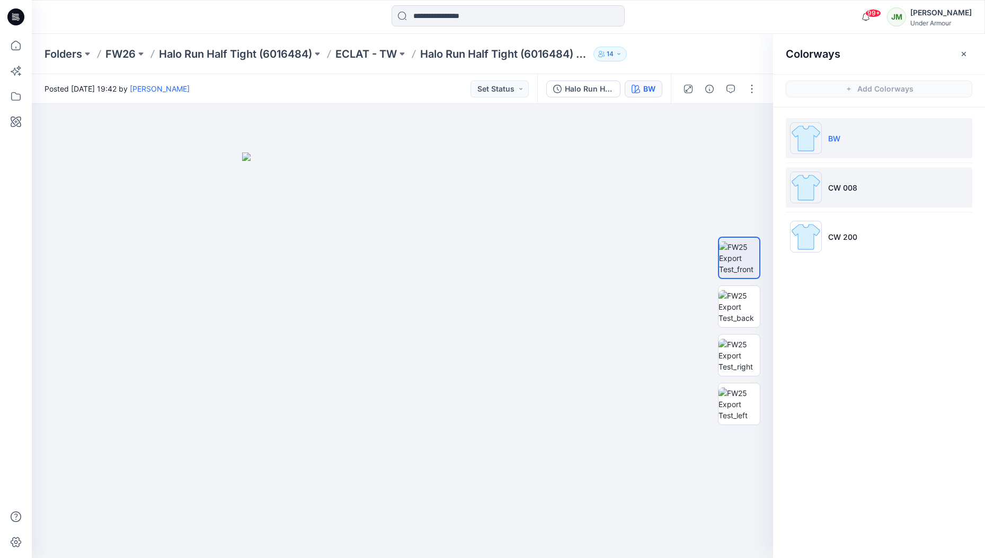
click at [847, 185] on p "CW 008" at bounding box center [842, 187] width 29 height 11
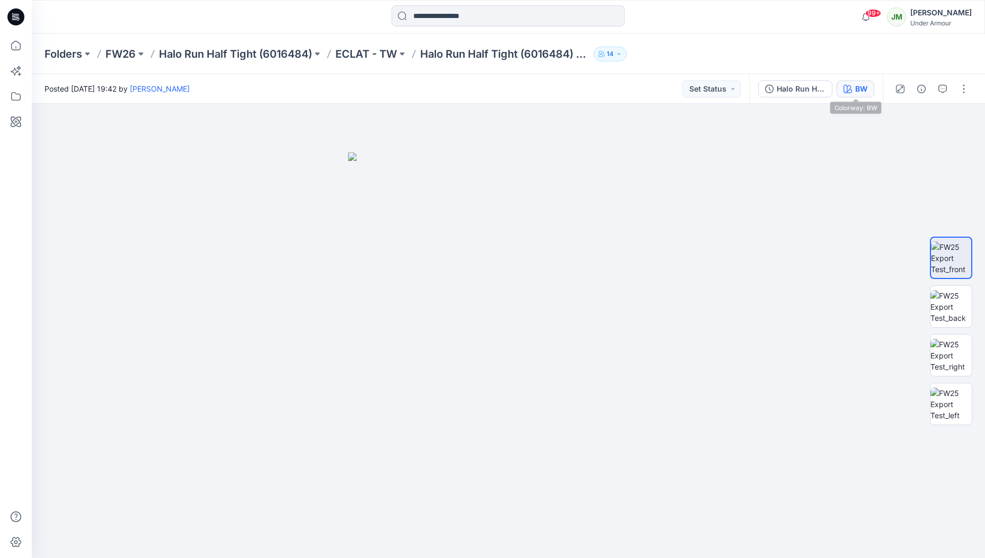
click at [853, 91] on button "BW" at bounding box center [855, 89] width 38 height 17
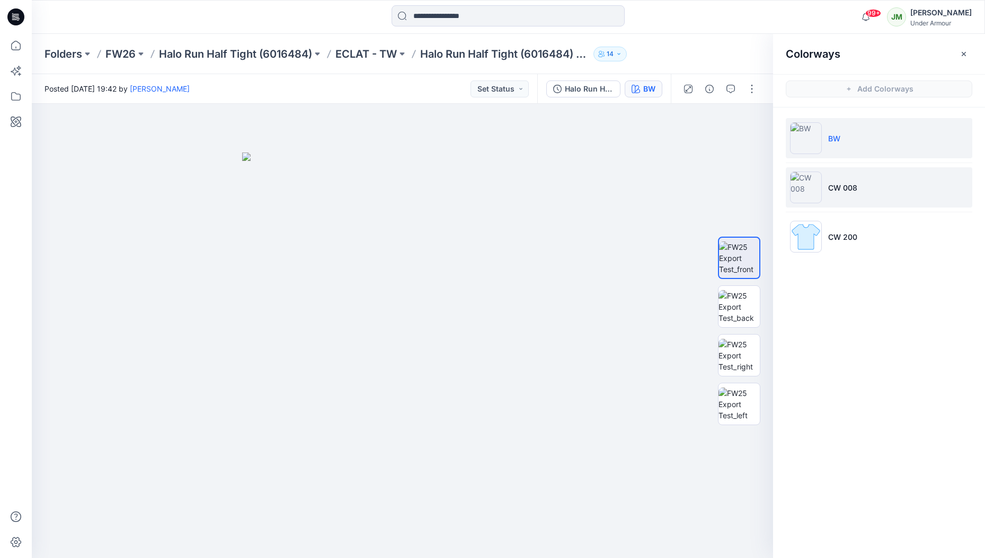
click at [845, 188] on p "CW 008" at bounding box center [842, 187] width 29 height 11
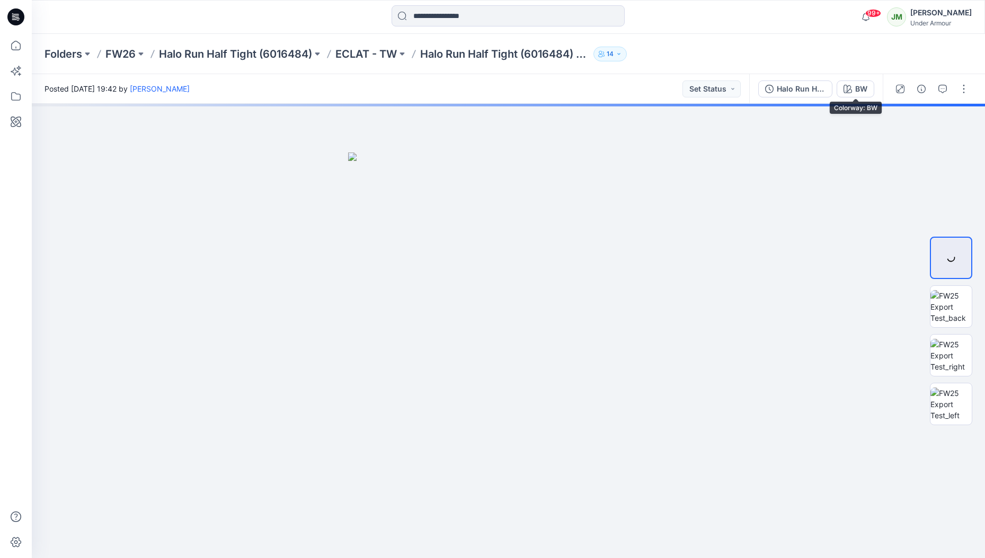
click at [851, 88] on icon "button" at bounding box center [847, 89] width 8 height 8
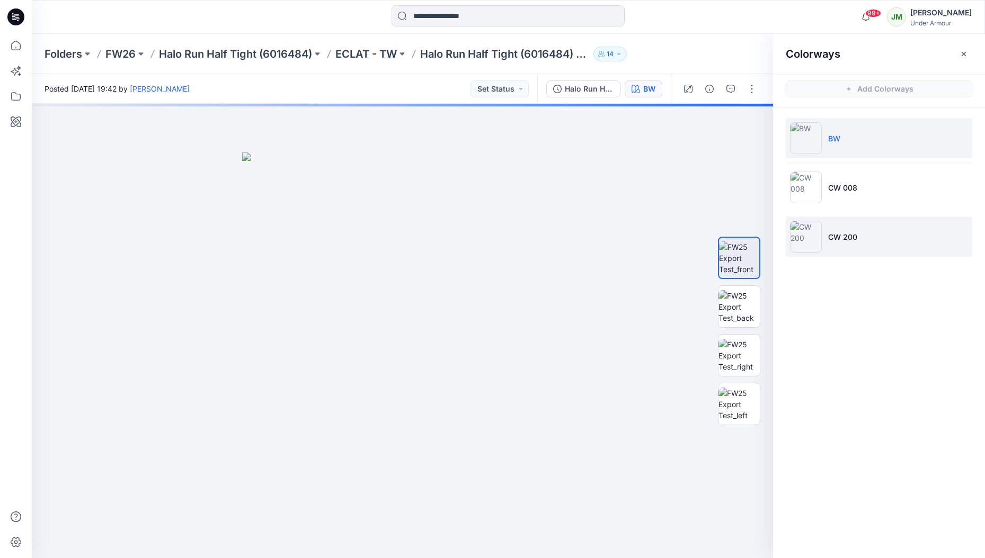
click at [803, 243] on img at bounding box center [806, 237] width 32 height 32
click at [810, 140] on img at bounding box center [806, 138] width 32 height 32
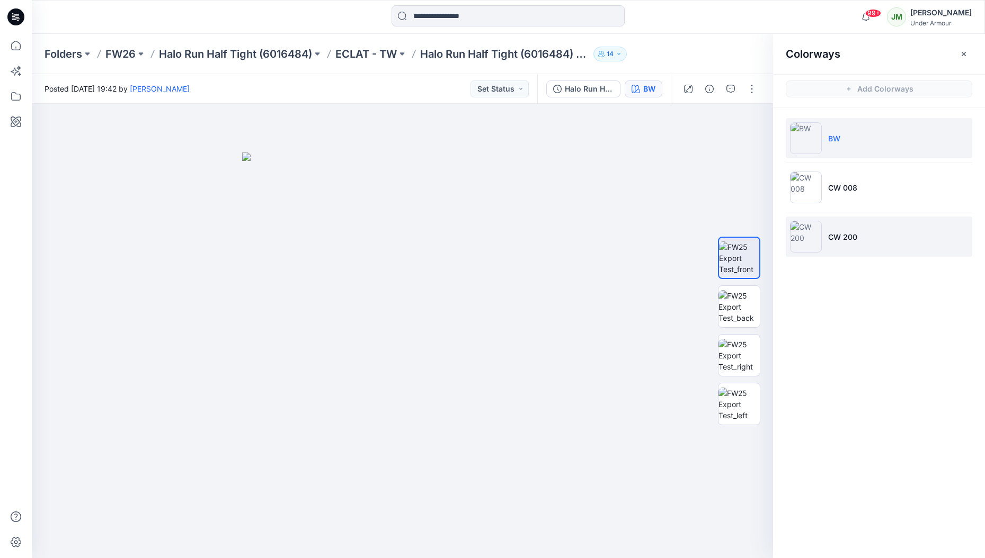
click at [806, 247] on img at bounding box center [806, 237] width 32 height 32
